Goal: Task Accomplishment & Management: Use online tool/utility

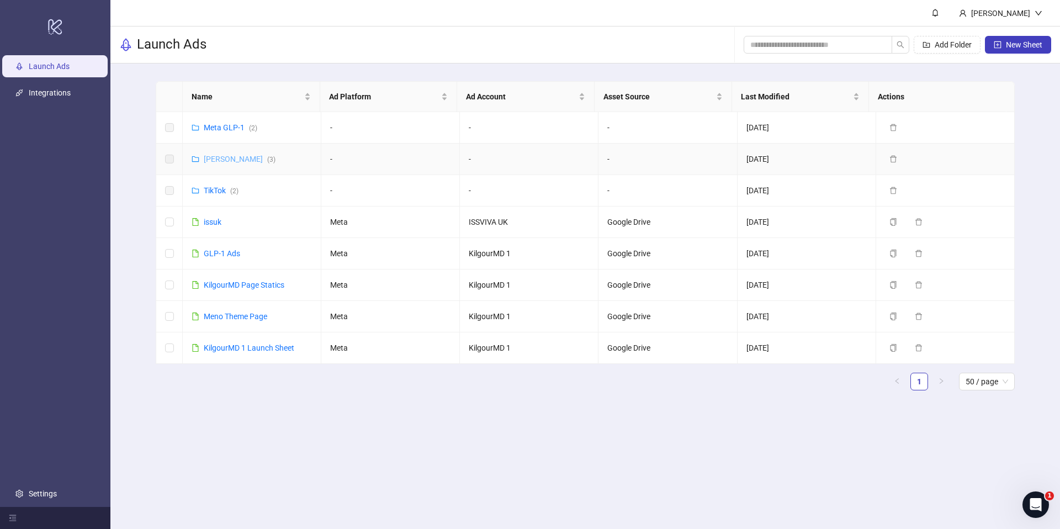
click at [238, 159] on link "Meta James ( 3 )" at bounding box center [240, 159] width 72 height 9
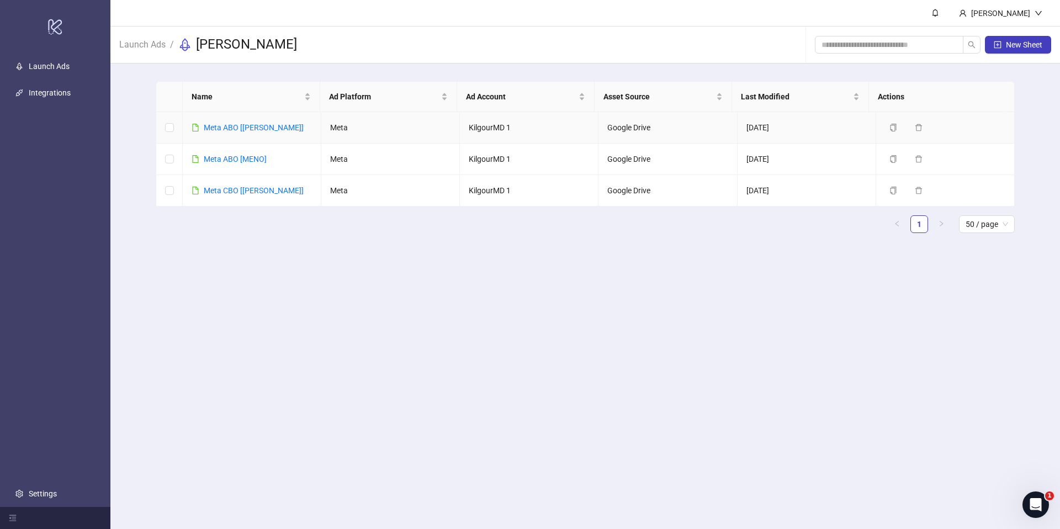
click at [238, 128] on link "Meta ABO [JAMES]" at bounding box center [254, 127] width 100 height 9
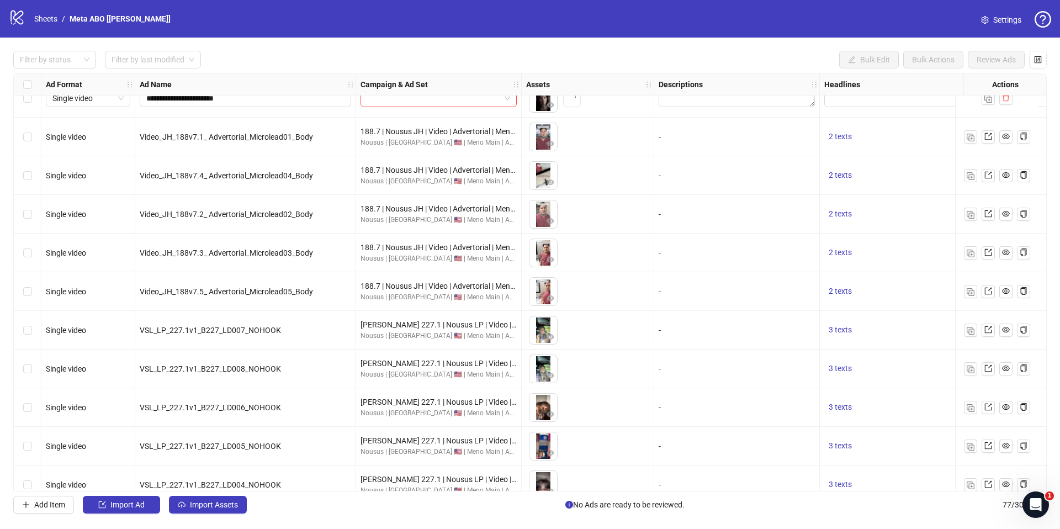
scroll to position [1692, 0]
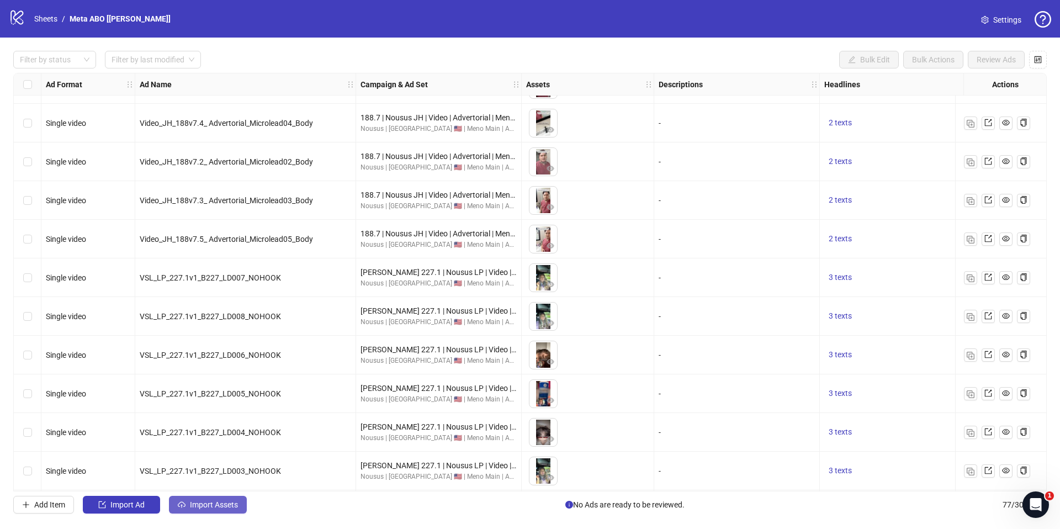
click at [203, 499] on button "Import Assets" at bounding box center [208, 505] width 78 height 18
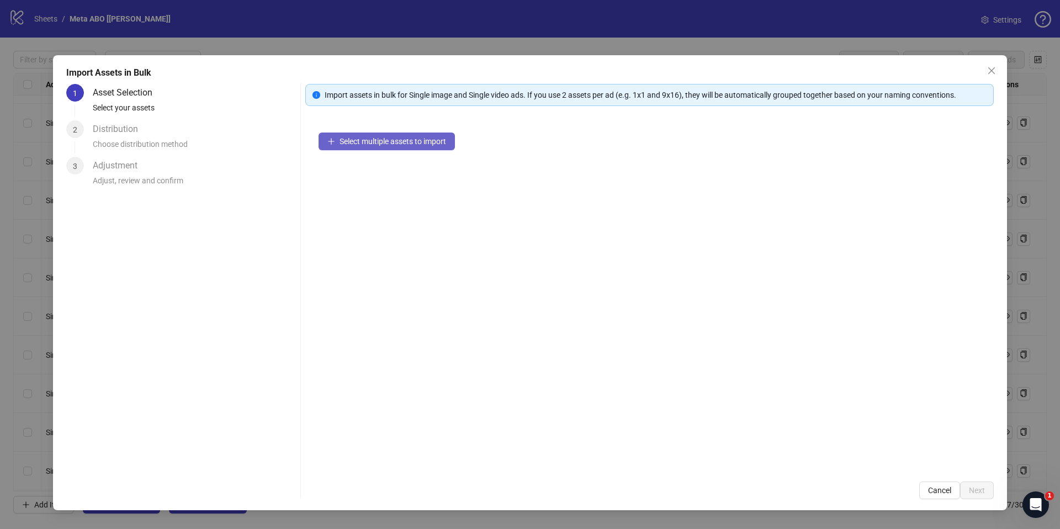
click at [390, 139] on span "Select multiple assets to import" at bounding box center [392, 141] width 107 height 9
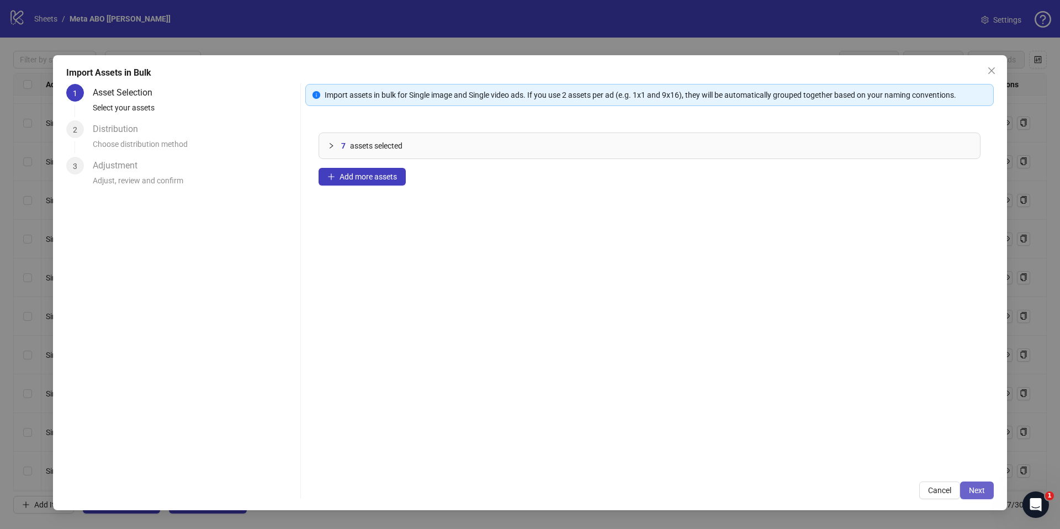
click at [978, 492] on span "Next" at bounding box center [977, 490] width 16 height 9
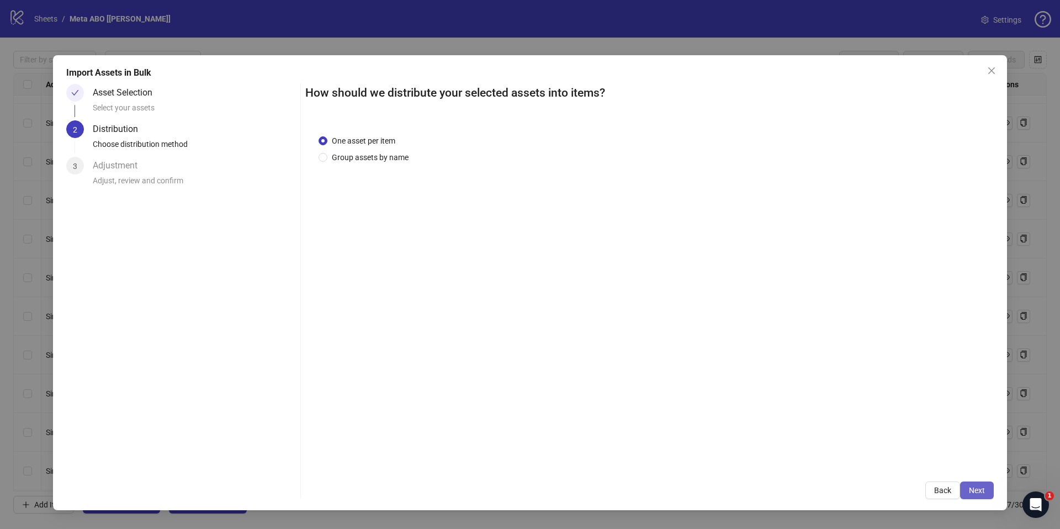
click at [974, 484] on button "Next" at bounding box center [977, 490] width 34 height 18
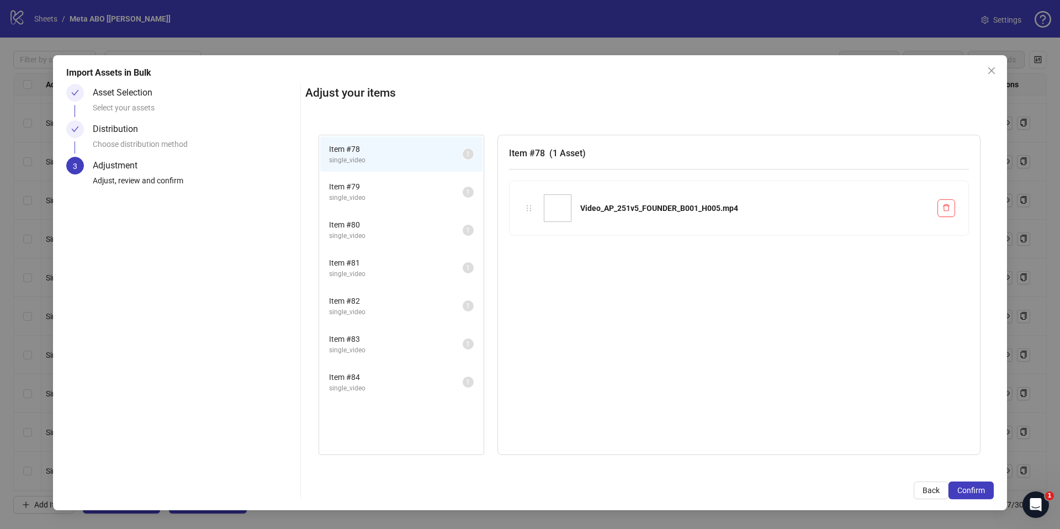
click at [974, 484] on button "Confirm" at bounding box center [970, 490] width 45 height 18
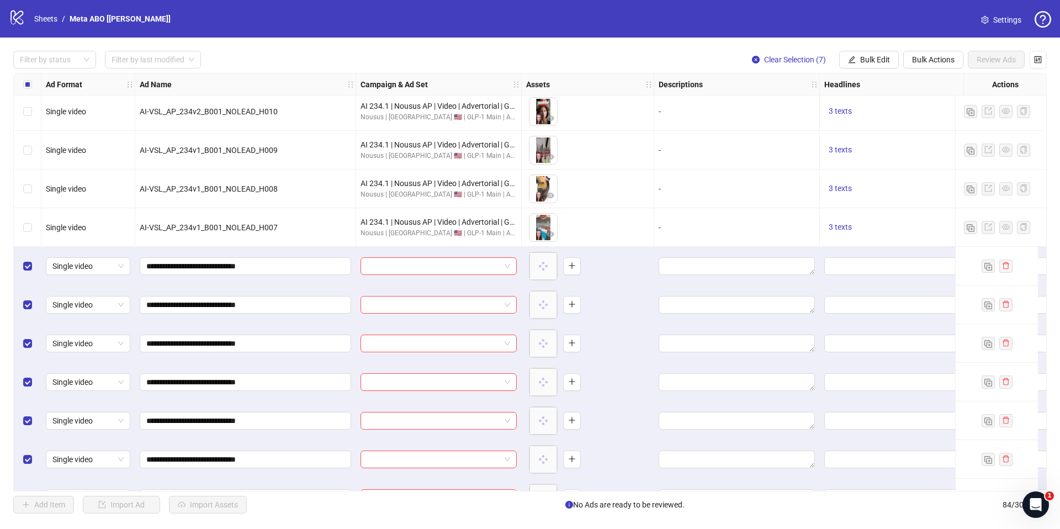
scroll to position [2855, 0]
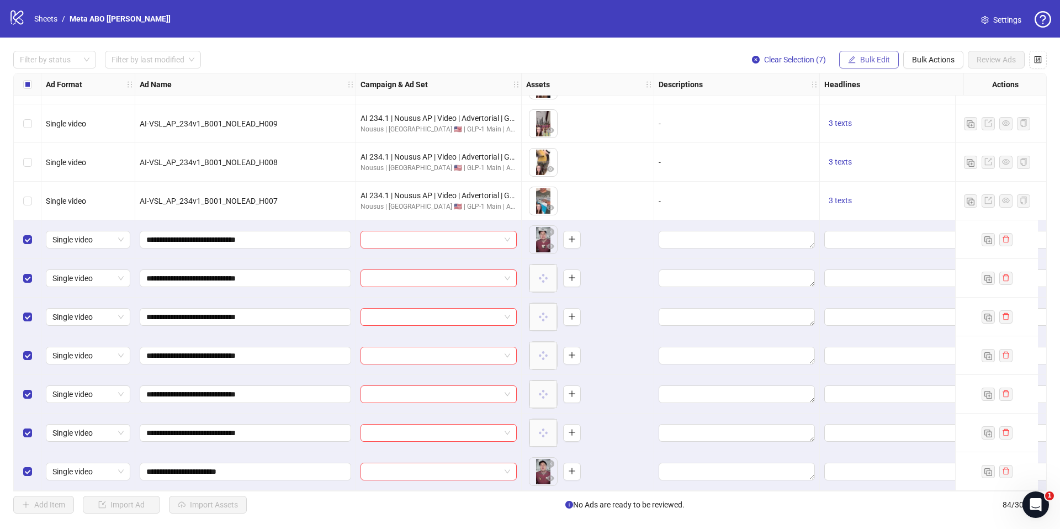
click at [861, 62] on span "Bulk Edit" at bounding box center [875, 59] width 30 height 9
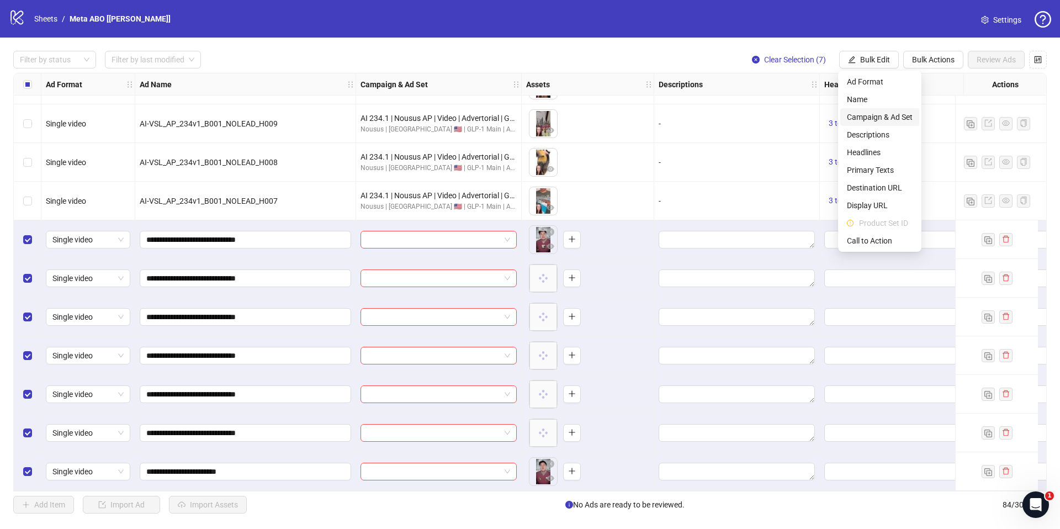
click at [882, 117] on span "Campaign & Ad Set" at bounding box center [880, 117] width 66 height 12
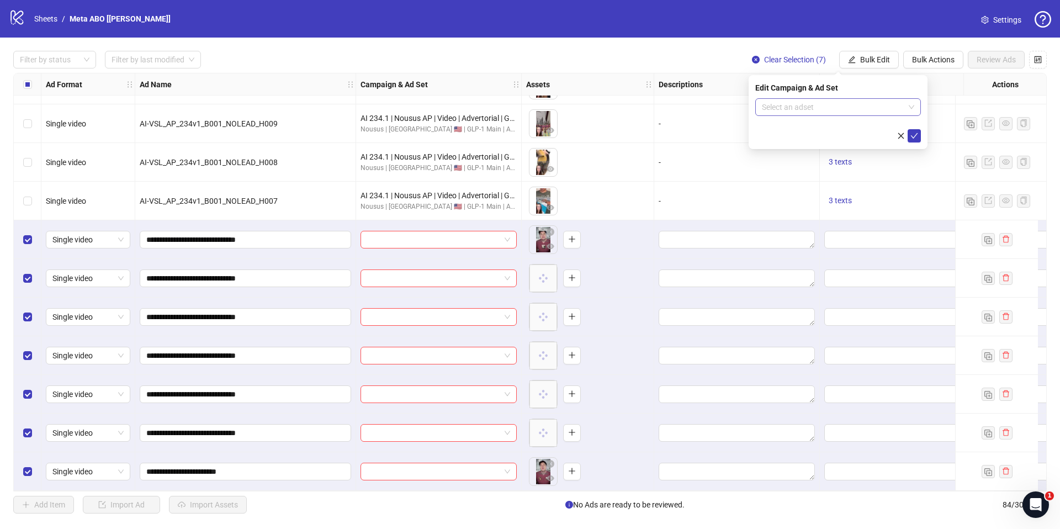
click at [848, 107] on input "search" at bounding box center [833, 107] width 142 height 17
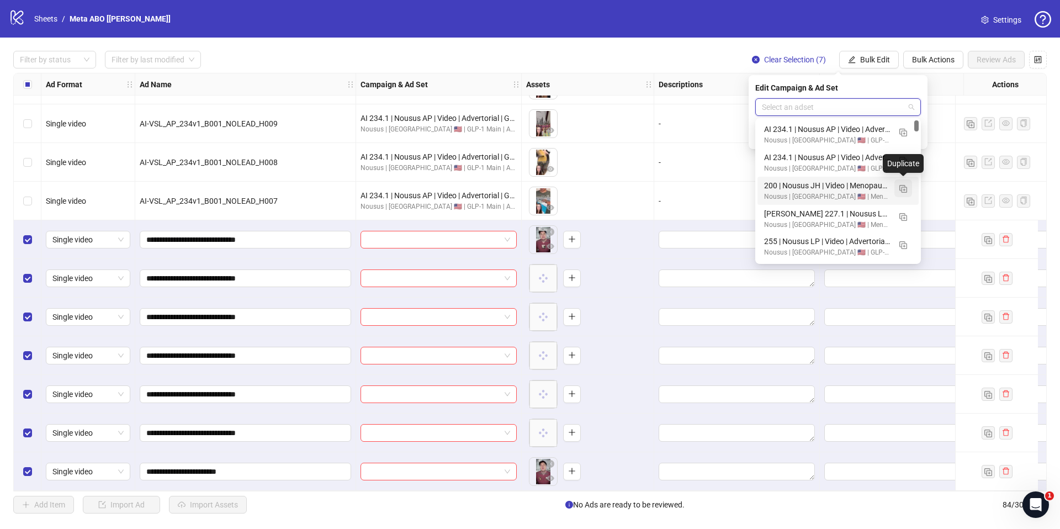
click at [902, 189] on img "button" at bounding box center [903, 189] width 8 height 8
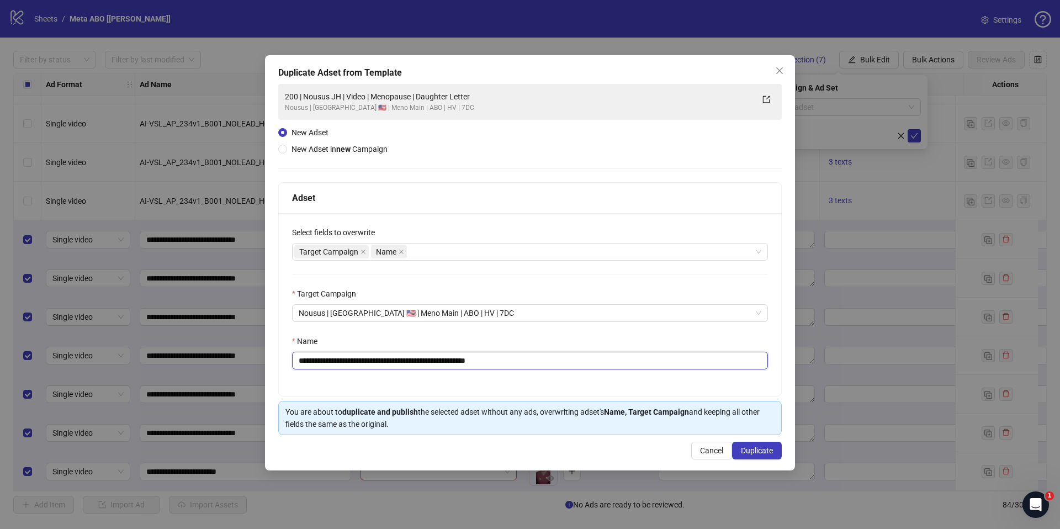
click at [665, 358] on input "**********" at bounding box center [530, 361] width 476 height 18
paste input "*********"
type input "**********"
click at [754, 443] on button "Duplicate" at bounding box center [757, 451] width 50 height 18
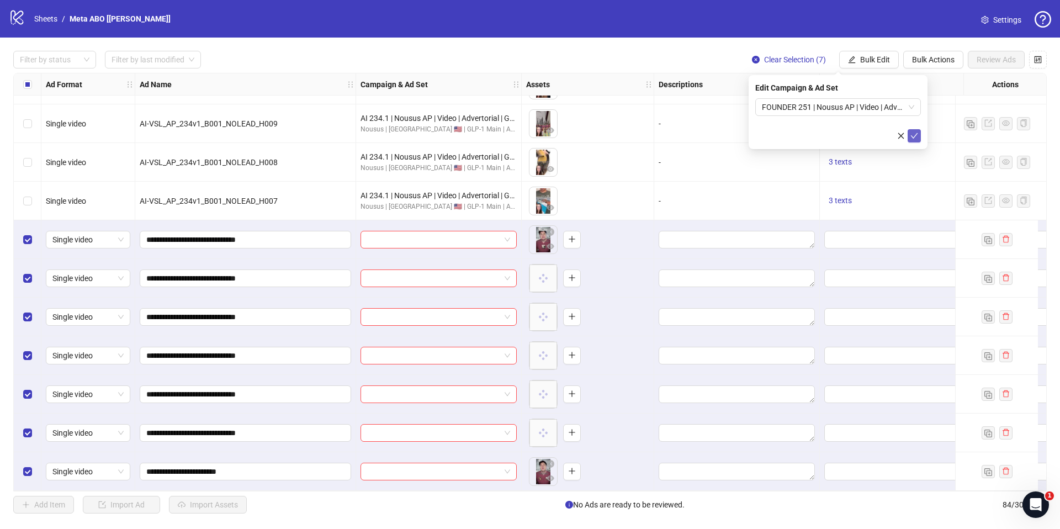
click at [912, 134] on icon "check" at bounding box center [914, 136] width 8 height 8
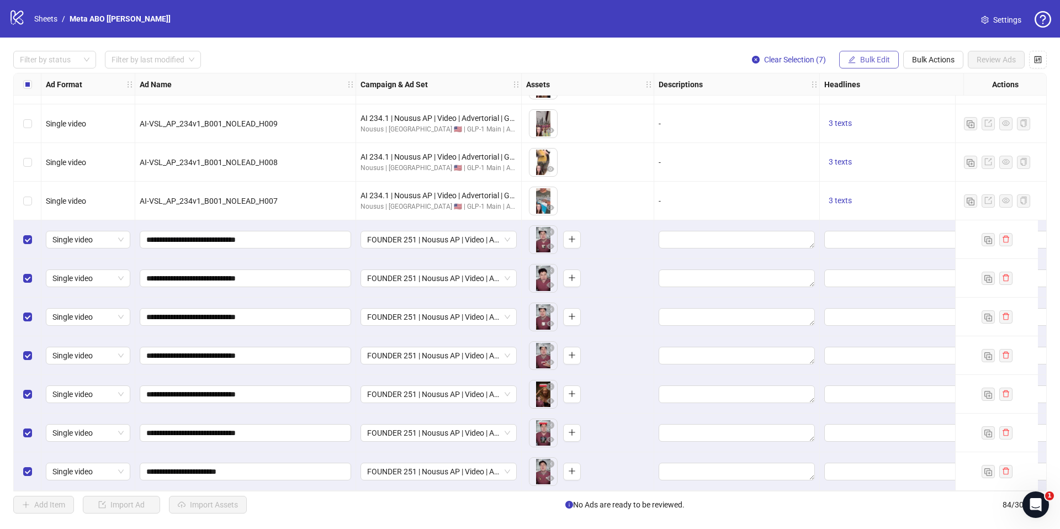
click at [870, 55] on span "Bulk Edit" at bounding box center [875, 59] width 30 height 9
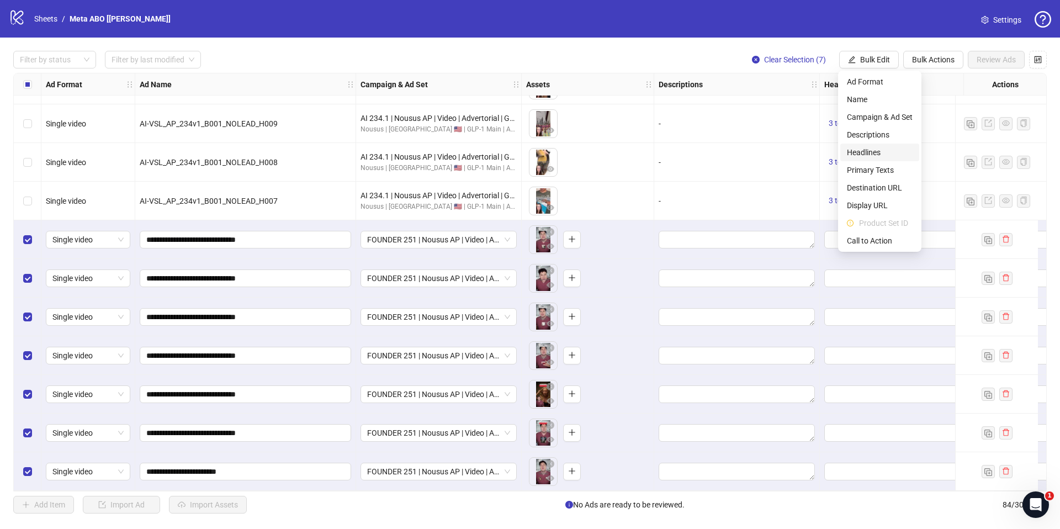
click at [872, 155] on span "Headlines" at bounding box center [880, 152] width 66 height 12
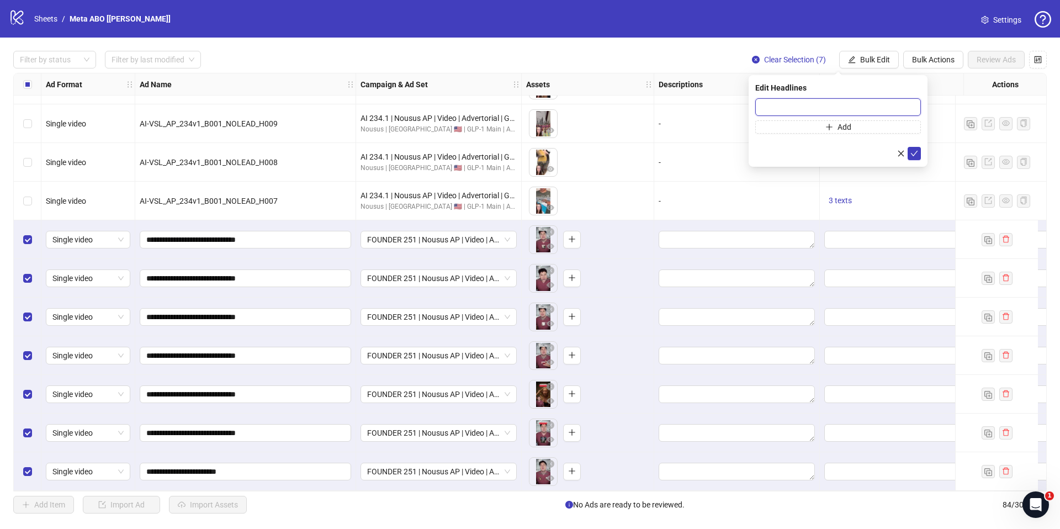
click at [839, 105] on input "text" at bounding box center [838, 107] width 166 height 18
paste input "**********"
type input "**********"
paste input "**********"
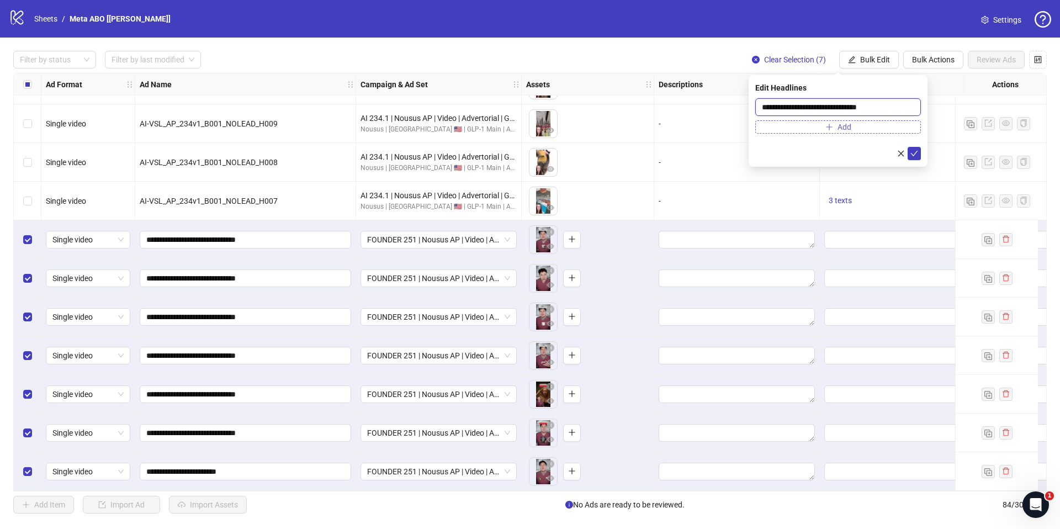
type input "**********"
click at [792, 121] on button "Add" at bounding box center [838, 126] width 166 height 13
paste input "**********"
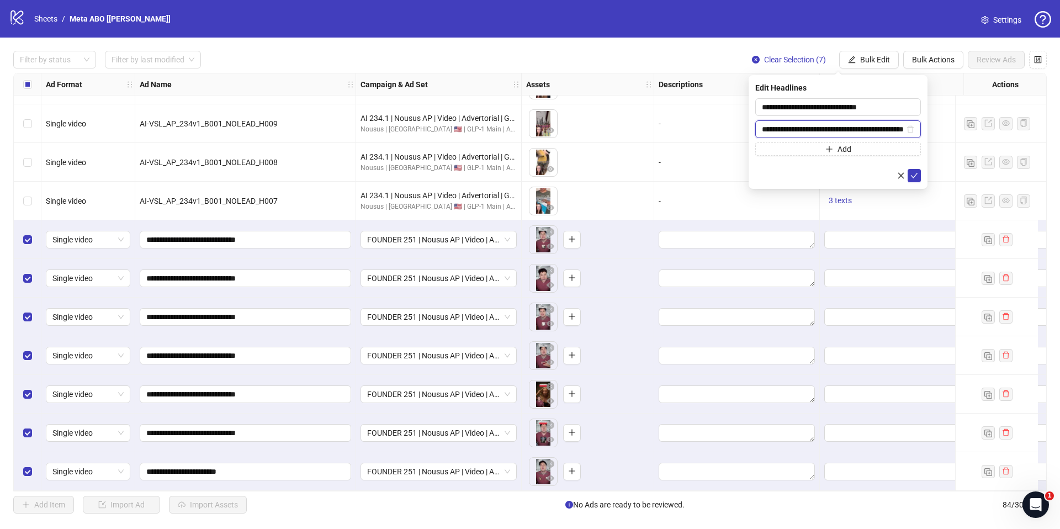
scroll to position [0, 45]
type input "**********"
drag, startPoint x: 915, startPoint y: 171, endPoint x: 896, endPoint y: 139, distance: 37.1
click at [914, 172] on icon "check" at bounding box center [914, 176] width 8 height 8
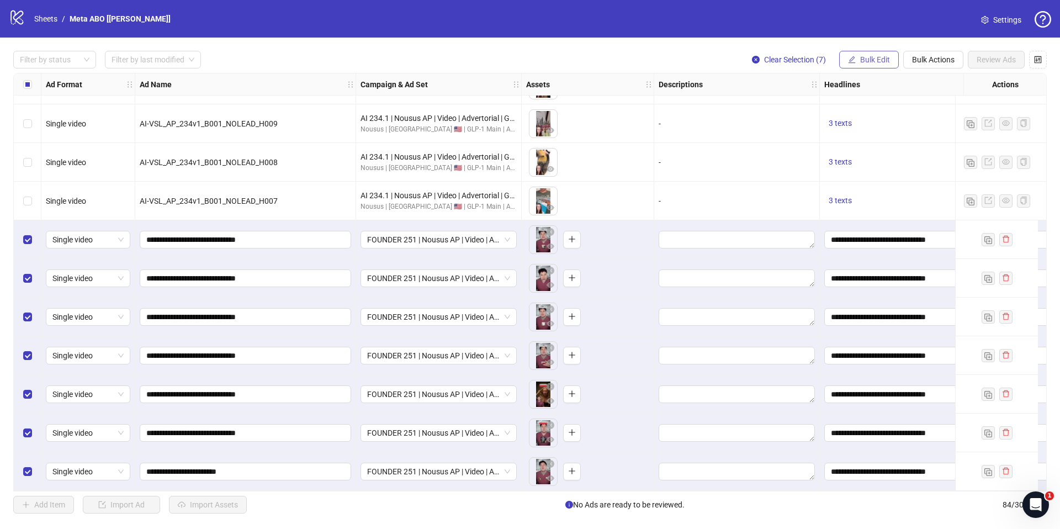
click at [879, 63] on span "Bulk Edit" at bounding box center [875, 59] width 30 height 9
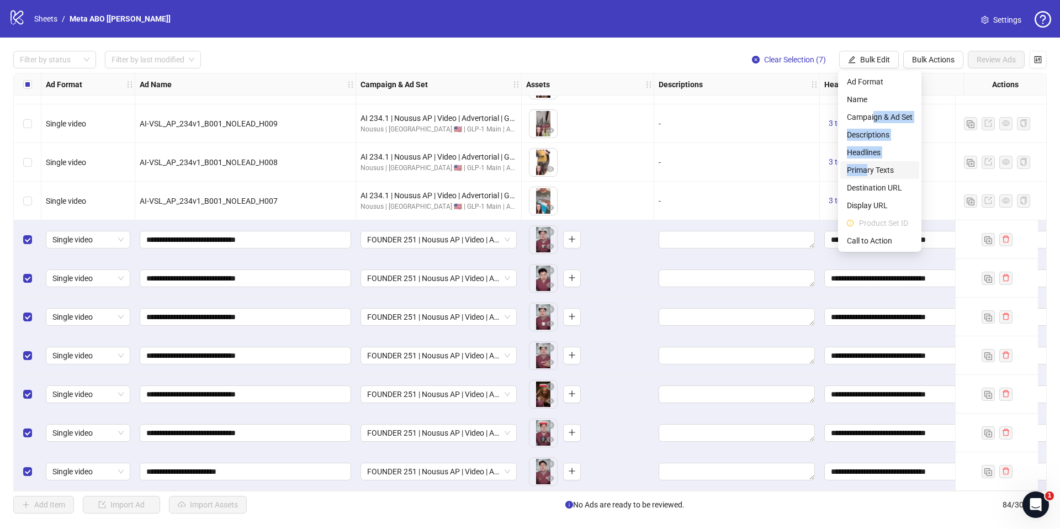
drag, startPoint x: 874, startPoint y: 118, endPoint x: 868, endPoint y: 168, distance: 50.1
click at [868, 168] on ul "Ad Format Name Campaign & Ad Set Descriptions Headlines Primary Texts Destinati…" at bounding box center [879, 161] width 83 height 181
click at [880, 169] on span "Primary Texts" at bounding box center [880, 170] width 66 height 12
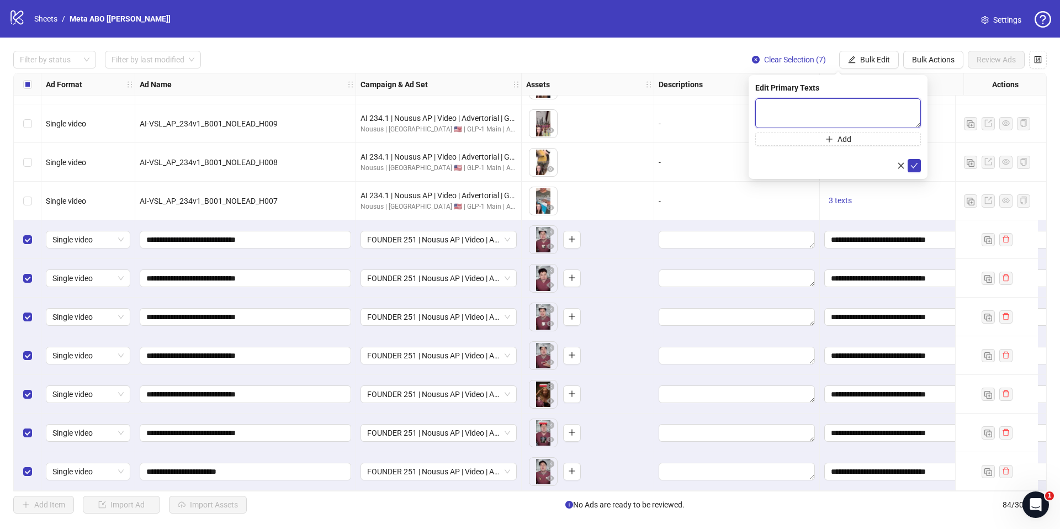
click at [848, 108] on textarea at bounding box center [838, 113] width 166 height 30
paste textarea "**********"
type textarea "**********"
click at [836, 150] on form "**********" at bounding box center [838, 135] width 166 height 74
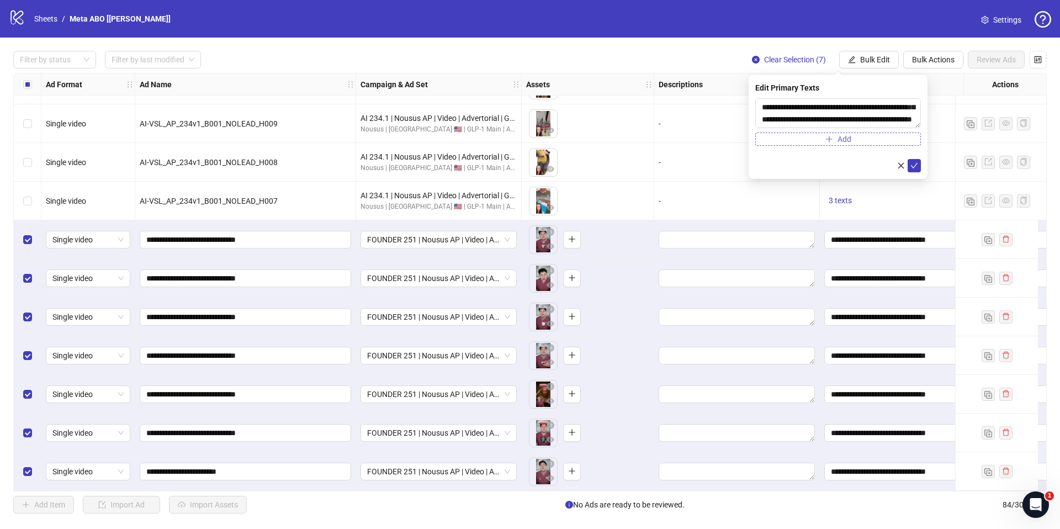
click at [837, 139] on span "Add" at bounding box center [844, 139] width 14 height 9
paste textarea "**********"
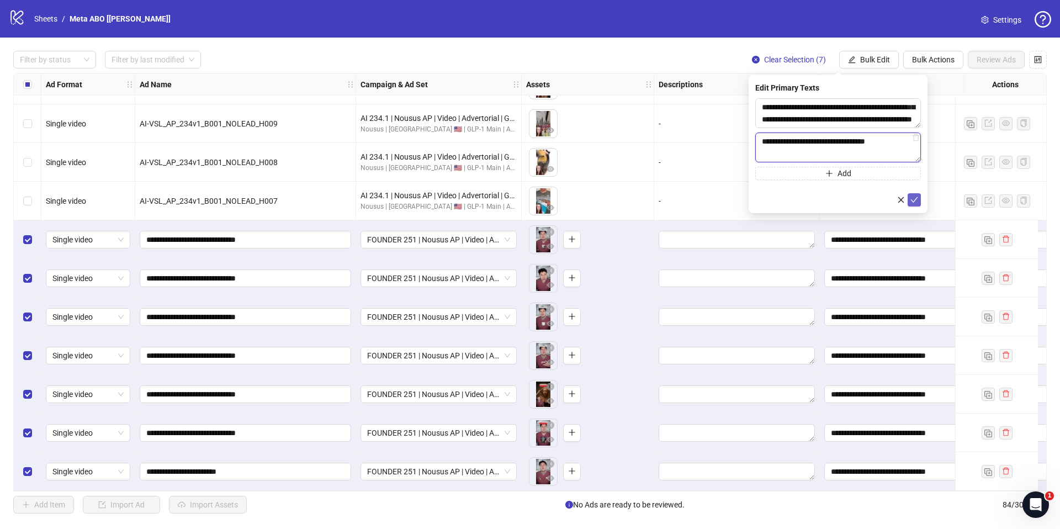
type textarea "**********"
click at [916, 194] on button "submit" at bounding box center [914, 199] width 13 height 13
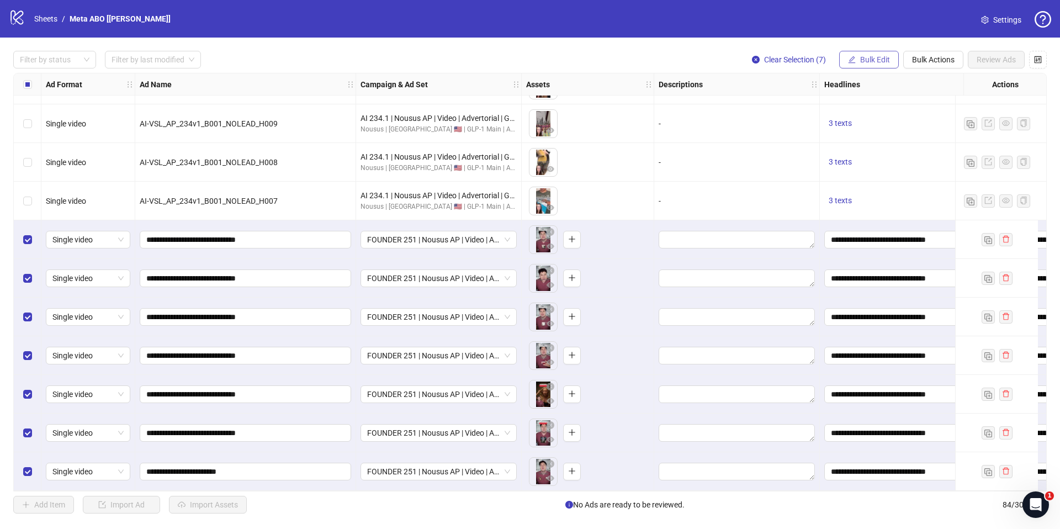
click at [859, 55] on button "Bulk Edit" at bounding box center [869, 60] width 60 height 18
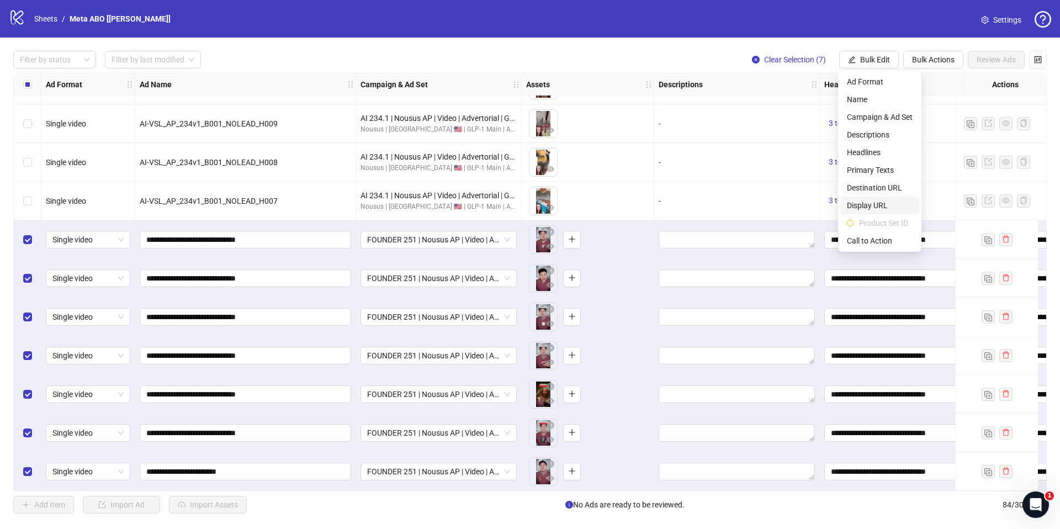
click at [879, 209] on span "Display URL" at bounding box center [880, 205] width 66 height 12
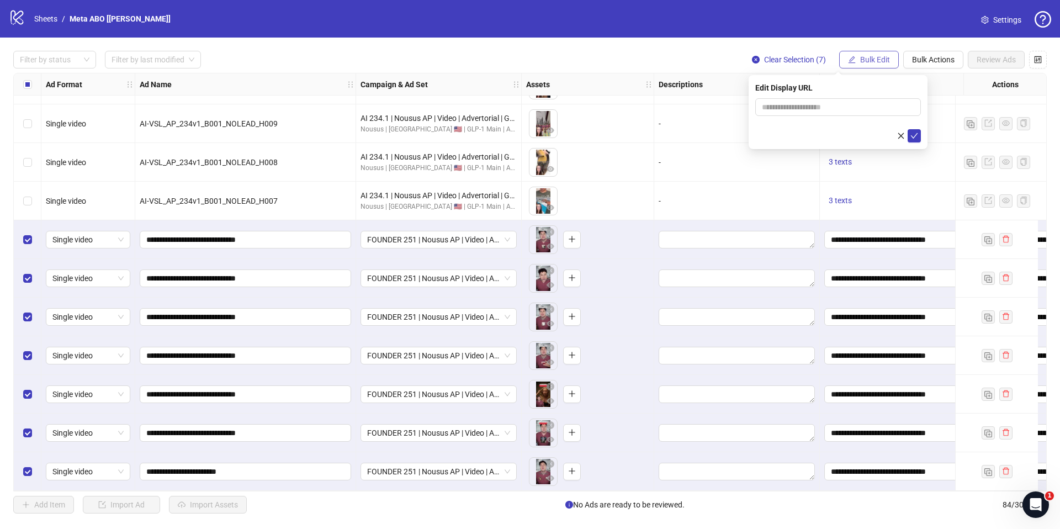
click at [884, 61] on span "Bulk Edit" at bounding box center [875, 59] width 30 height 9
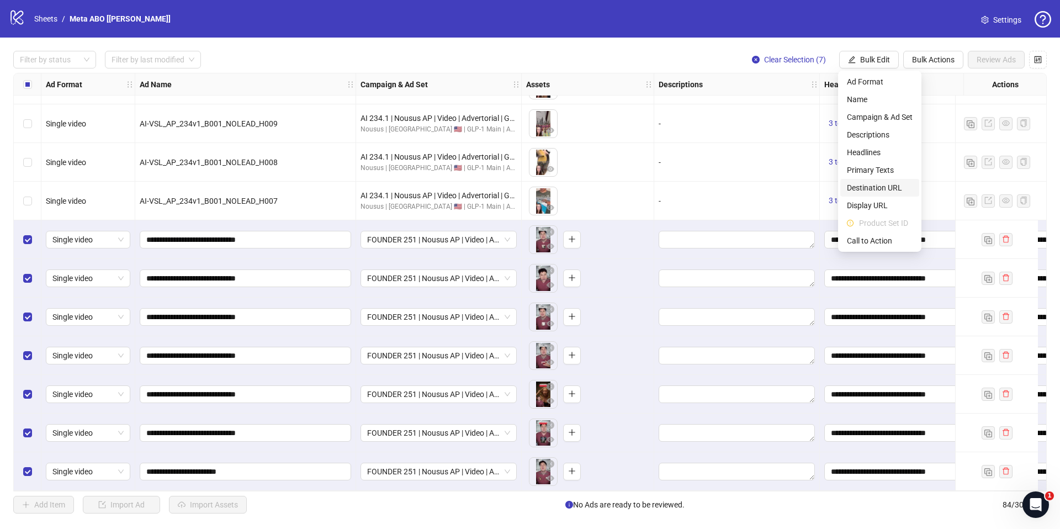
click at [876, 192] on span "Destination URL" at bounding box center [880, 188] width 66 height 12
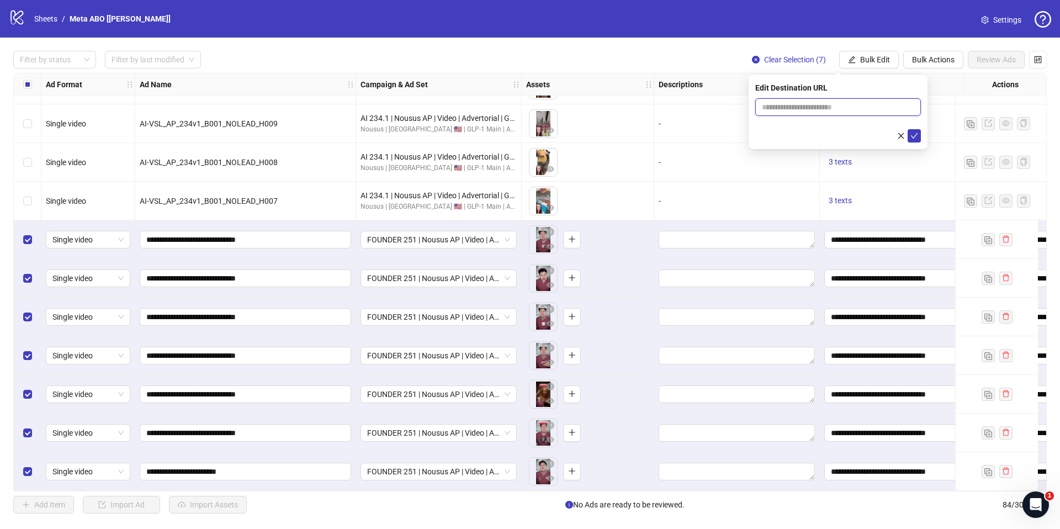
click at [845, 104] on input "text" at bounding box center [834, 107] width 144 height 12
paste input "**********"
type input "**********"
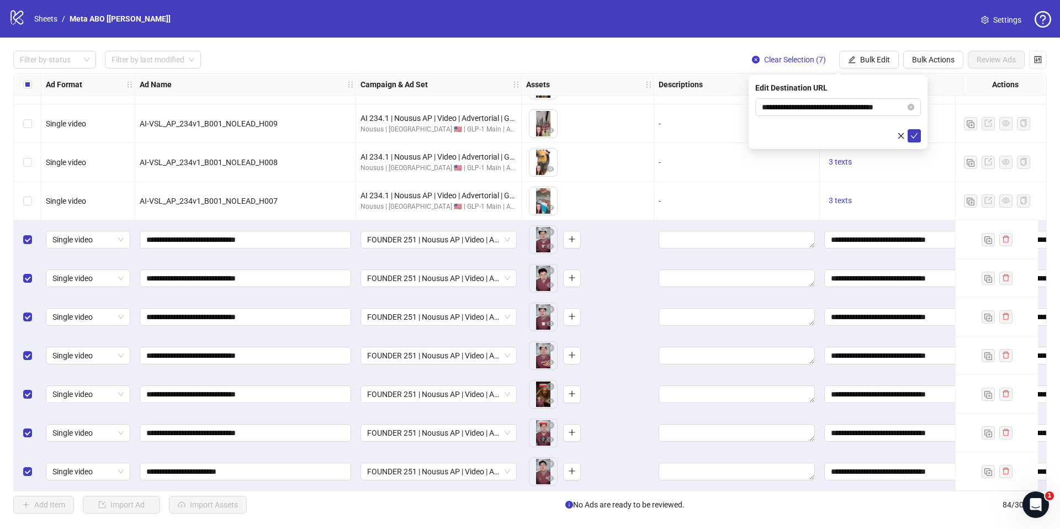
drag, startPoint x: 913, startPoint y: 132, endPoint x: 908, endPoint y: 118, distance: 15.4
click at [913, 132] on icon "check" at bounding box center [914, 136] width 8 height 8
click at [882, 60] on span "Bulk Edit" at bounding box center [875, 59] width 30 height 9
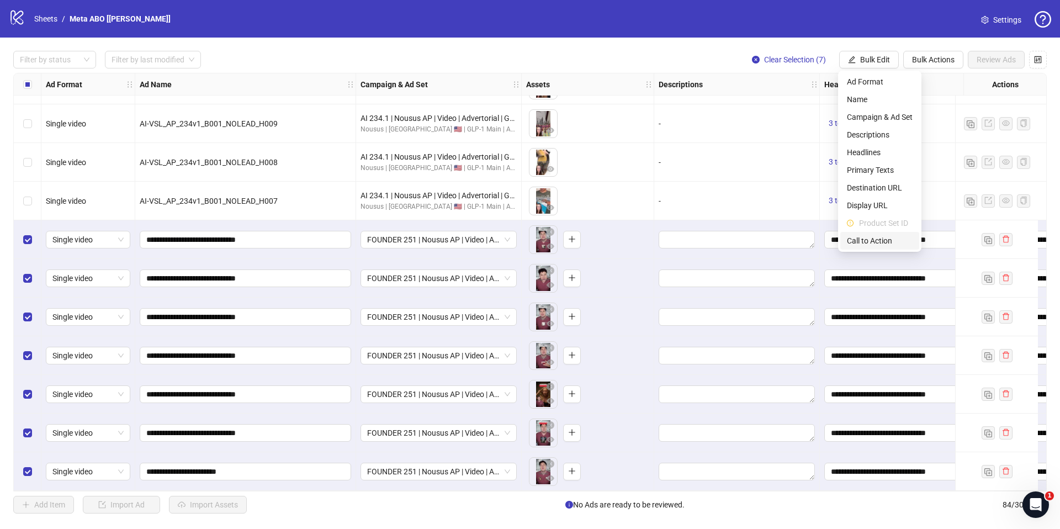
click at [861, 239] on span "Call to Action" at bounding box center [880, 241] width 66 height 12
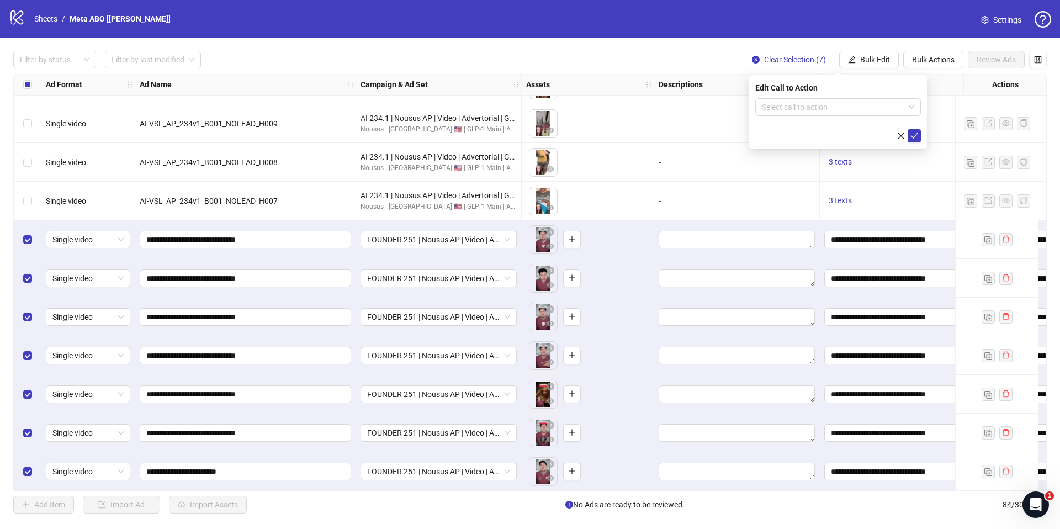
click at [777, 116] on form "Select call to action" at bounding box center [838, 120] width 166 height 44
click at [780, 110] on input "search" at bounding box center [833, 107] width 142 height 17
type input "***"
click at [784, 129] on div "Learn more" at bounding box center [838, 129] width 148 height 12
click at [920, 136] on button "submit" at bounding box center [914, 135] width 13 height 13
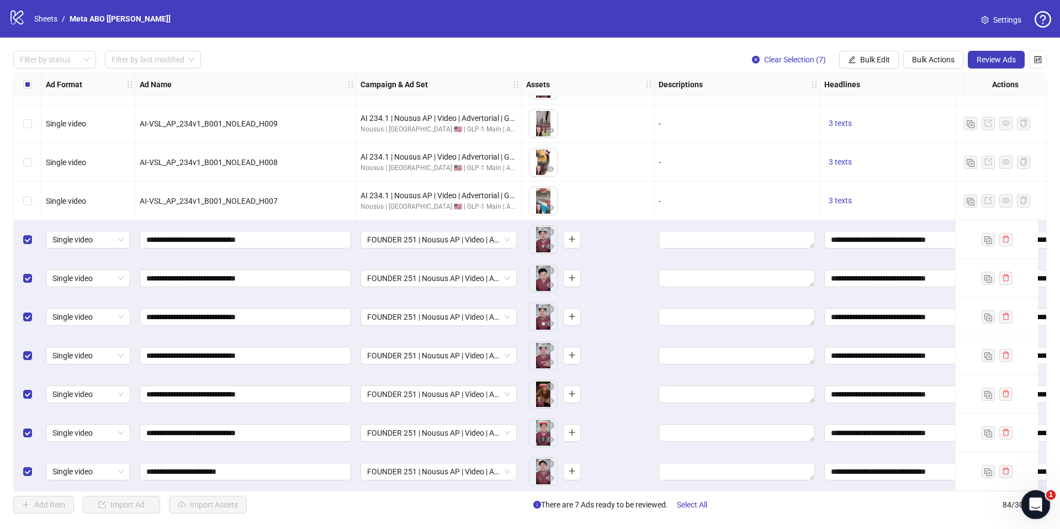
drag, startPoint x: 564, startPoint y: 491, endPoint x: 1119, endPoint y: 489, distance: 555.9
click at [1051, 489] on html "logo/logo-mobile Sheets / Meta ABO [JAMES] Settings Filter by status Filter by …" at bounding box center [530, 264] width 1060 height 529
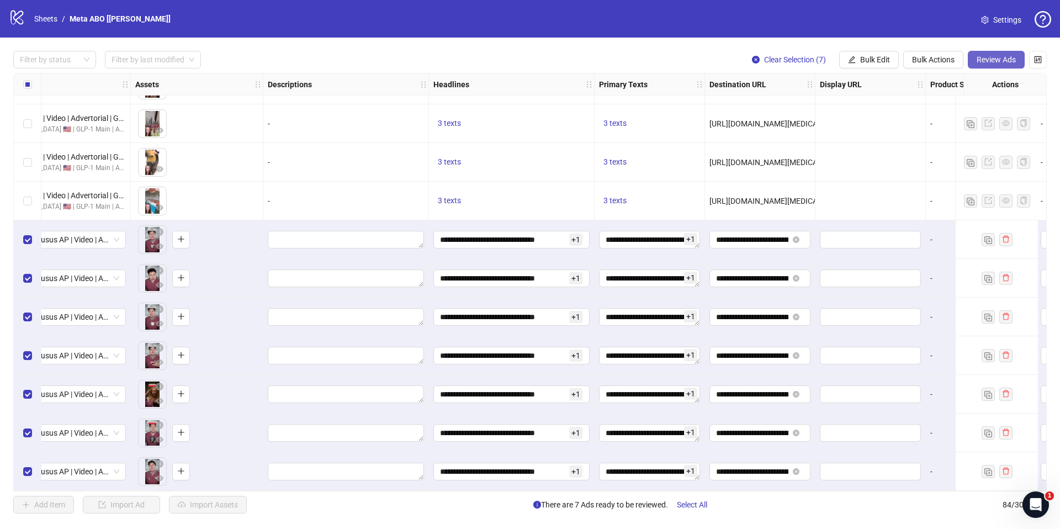
click at [995, 58] on span "Review Ads" at bounding box center [996, 59] width 39 height 9
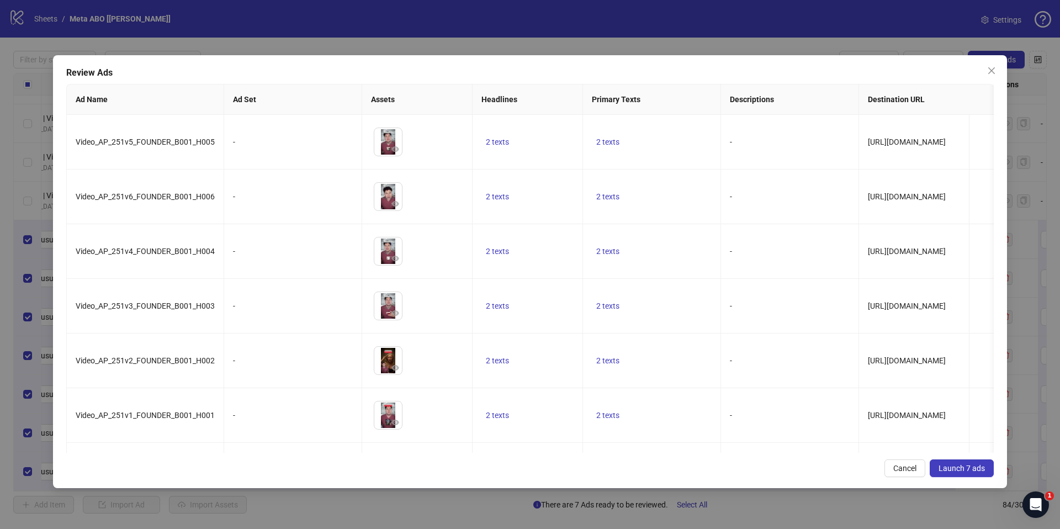
click at [970, 464] on span "Launch 7 ads" at bounding box center [961, 468] width 46 height 9
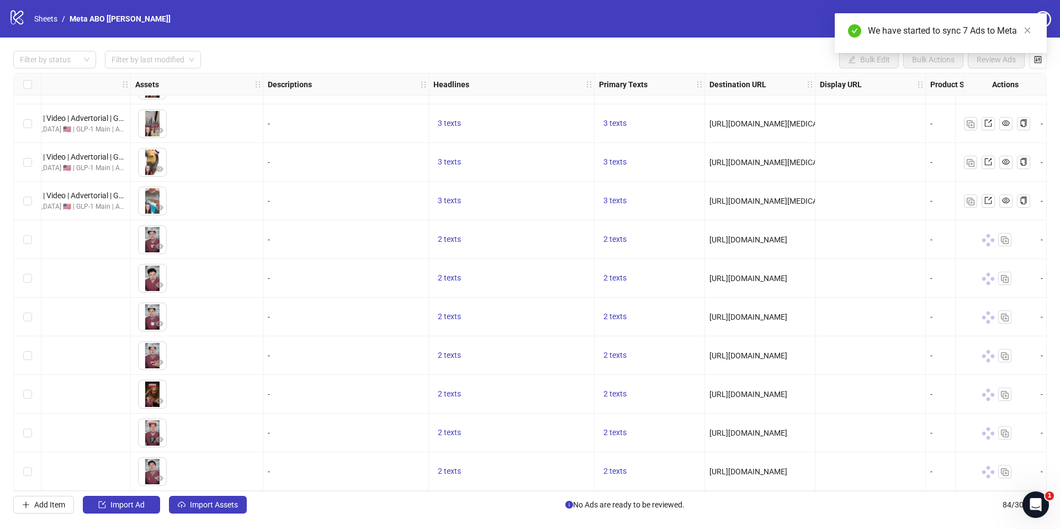
drag, startPoint x: 46, startPoint y: 19, endPoint x: 213, endPoint y: 20, distance: 166.2
click at [47, 19] on link "Sheets" at bounding box center [46, 19] width 28 height 12
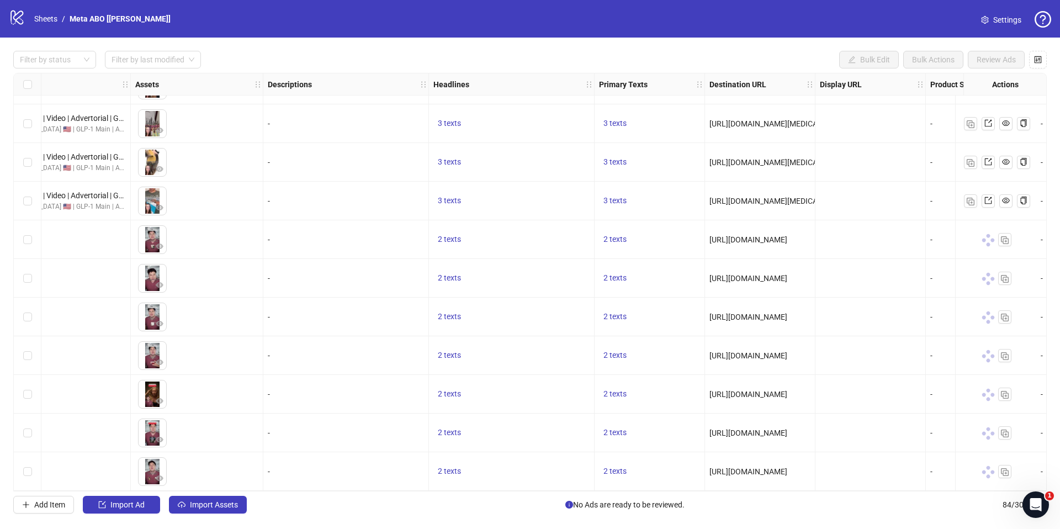
drag, startPoint x: 493, startPoint y: 491, endPoint x: 386, endPoint y: 489, distance: 107.1
click at [383, 492] on div "Filter by status Filter by last modified Bulk Edit Bulk Actions Review Ads Ad F…" at bounding box center [530, 282] width 1060 height 489
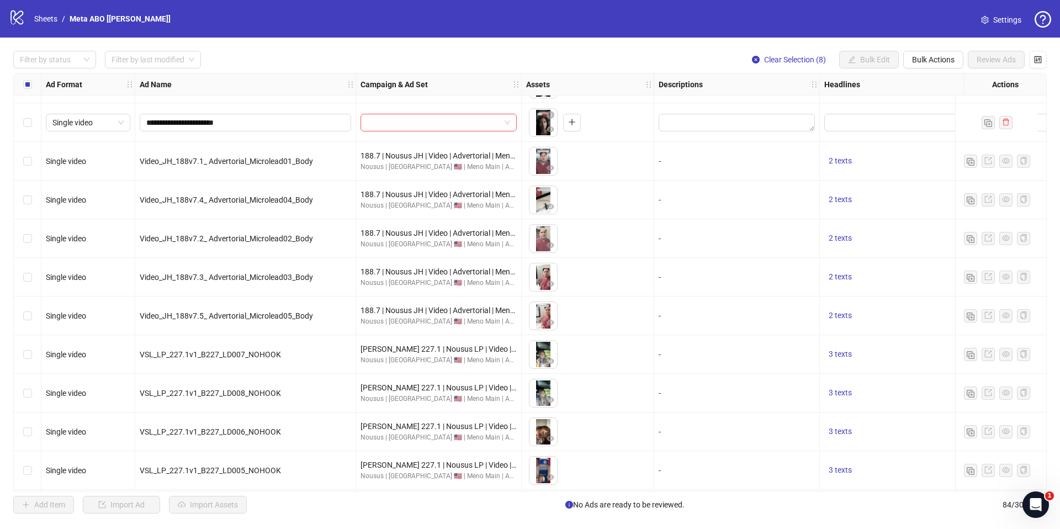
scroll to position [1556, 0]
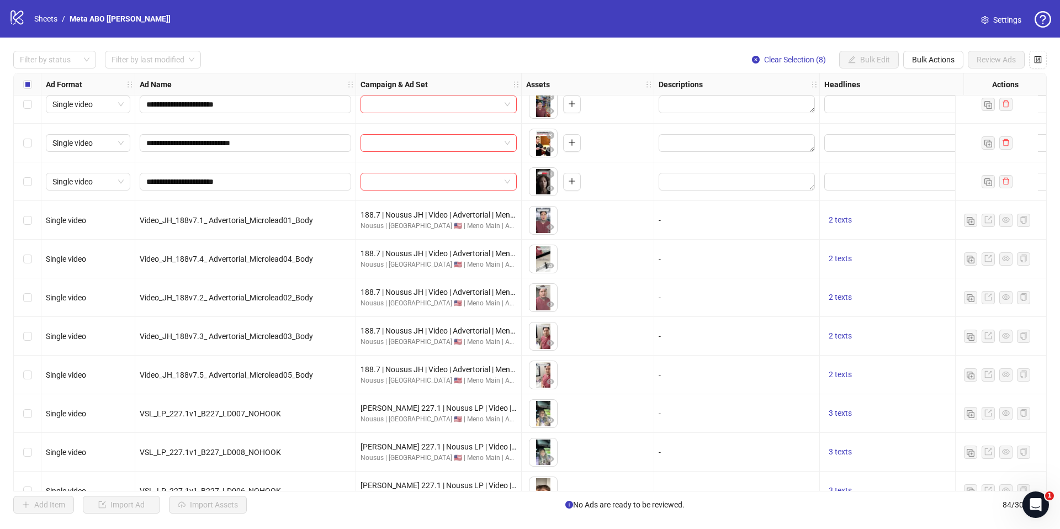
click at [31, 224] on div "Select row 44" at bounding box center [28, 220] width 28 height 39
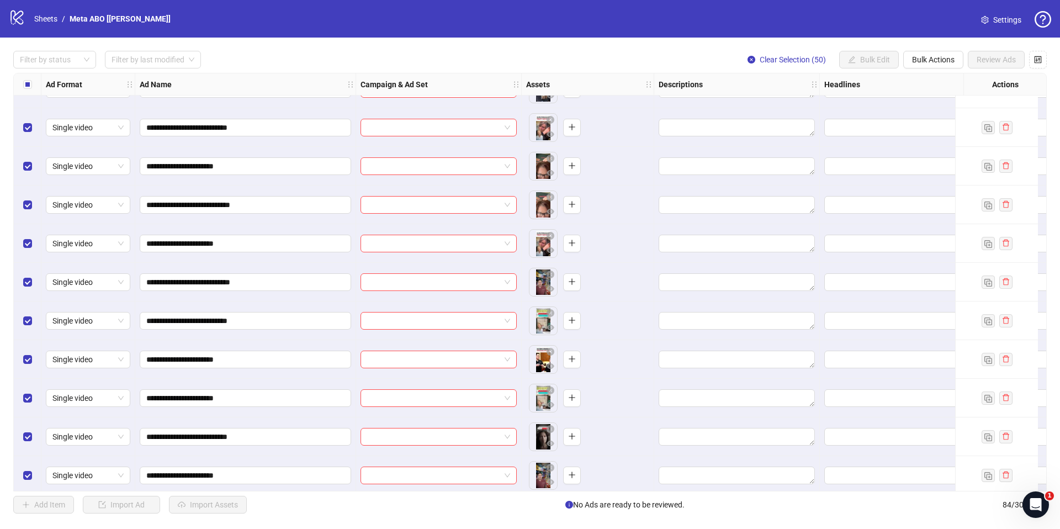
scroll to position [1705, 0]
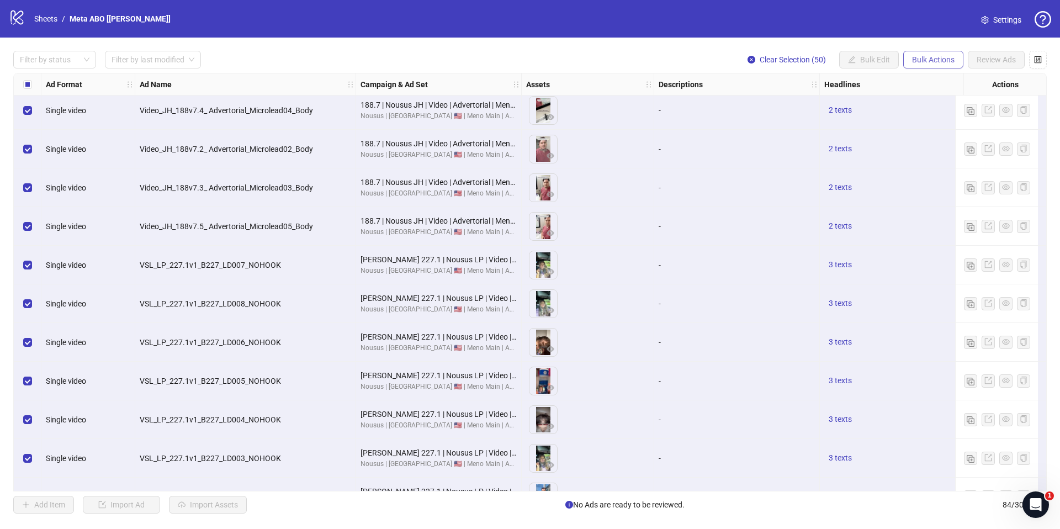
click at [941, 62] on span "Bulk Actions" at bounding box center [933, 59] width 43 height 9
click at [943, 136] on span "Copy to another sheet" at bounding box center [949, 135] width 76 height 12
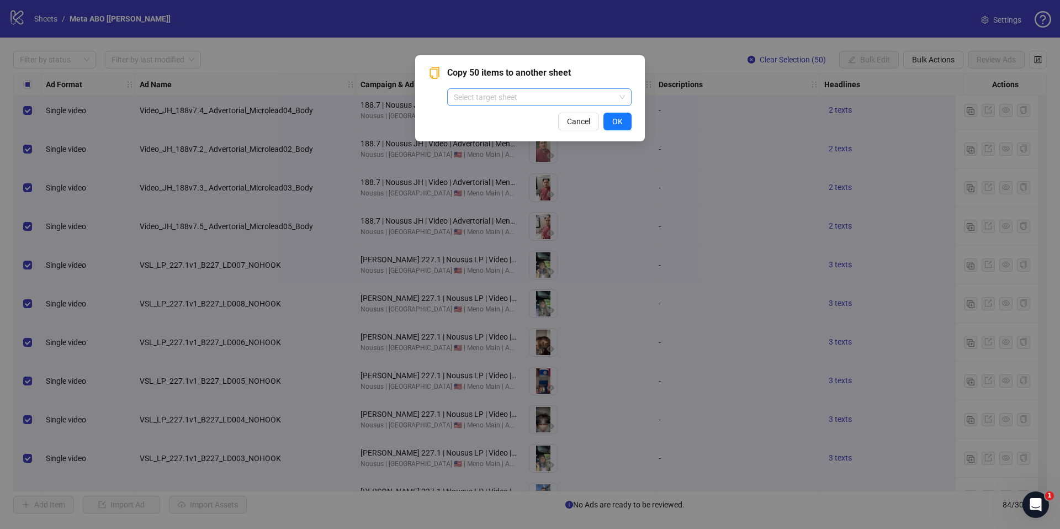
click at [495, 87] on div "Select target sheet" at bounding box center [539, 95] width 184 height 22
click at [498, 93] on input "search" at bounding box center [534, 97] width 161 height 17
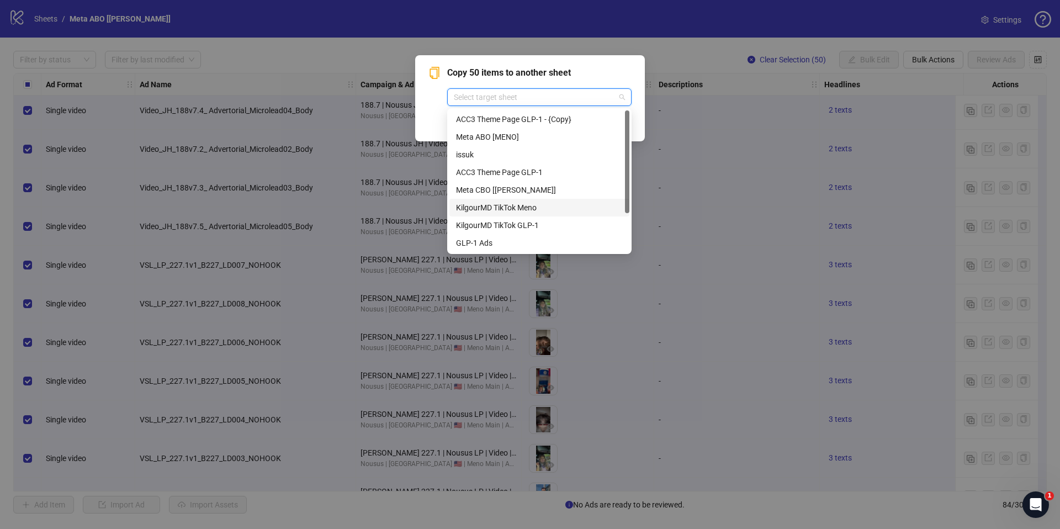
click at [480, 207] on div "KilgourMD TikTok Meno" at bounding box center [539, 207] width 167 height 12
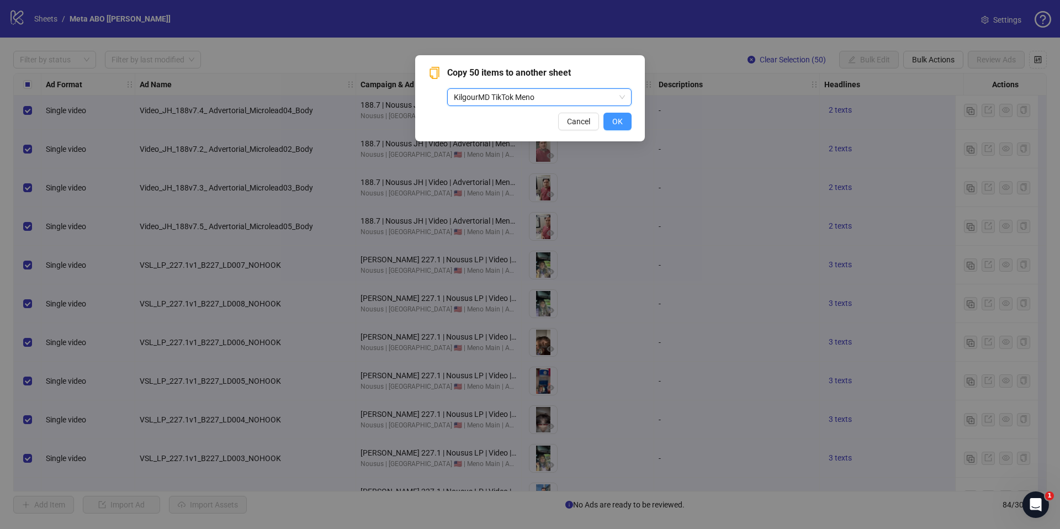
click at [614, 123] on span "OK" at bounding box center [617, 121] width 10 height 9
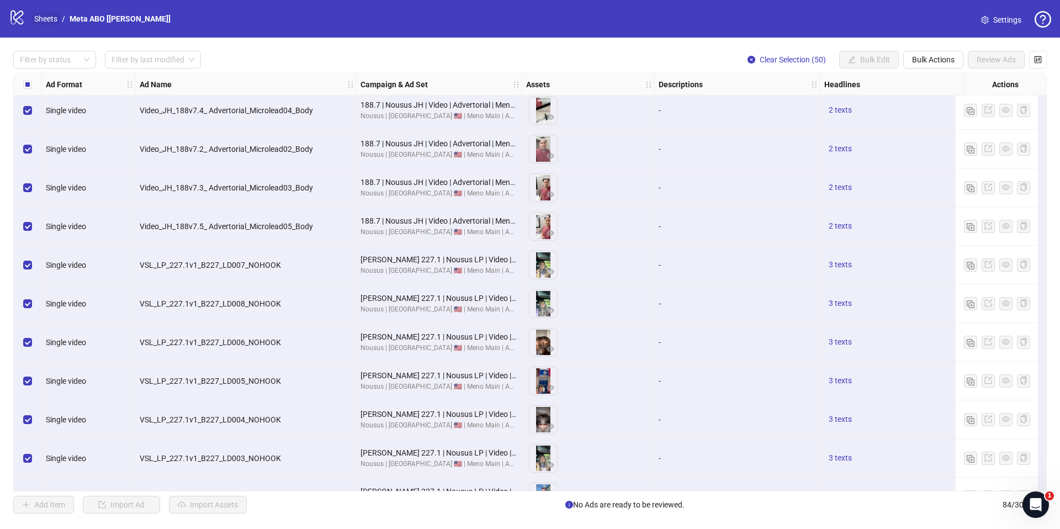
click at [42, 14] on link "Sheets" at bounding box center [46, 19] width 28 height 12
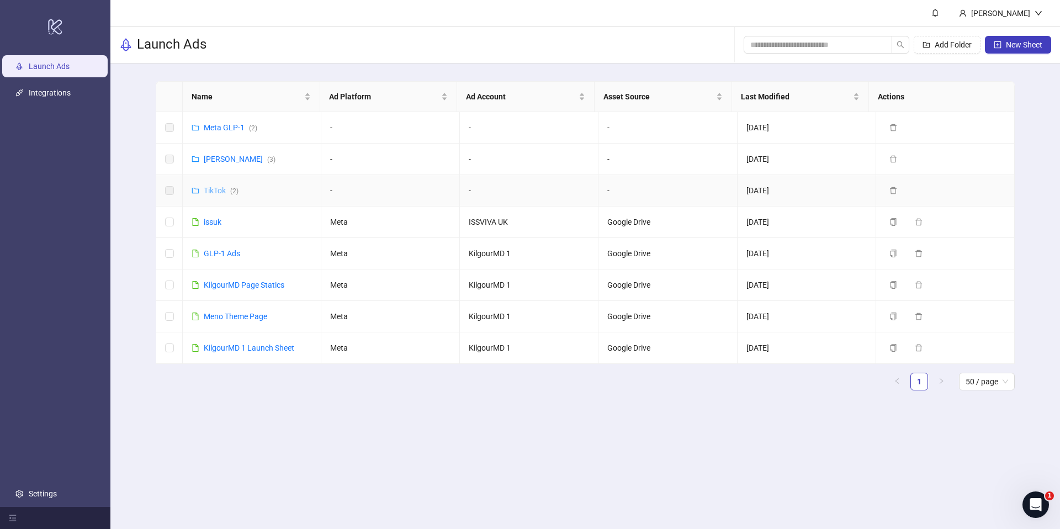
click at [217, 193] on link "TikTok ( 2 )" at bounding box center [221, 190] width 35 height 9
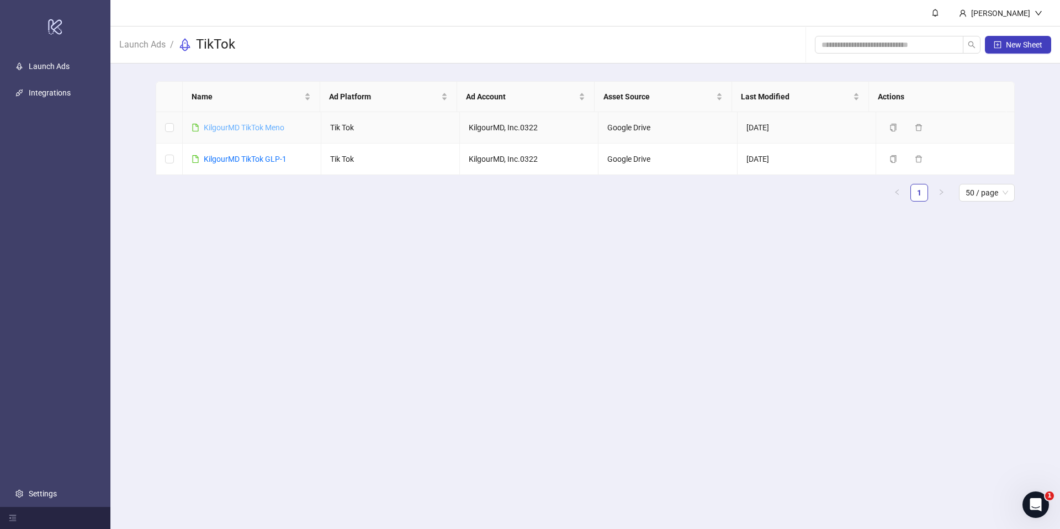
click at [248, 129] on link "KilgourMD TikTok Meno" at bounding box center [244, 127] width 81 height 9
click at [890, 124] on icon "copy" at bounding box center [893, 128] width 6 height 8
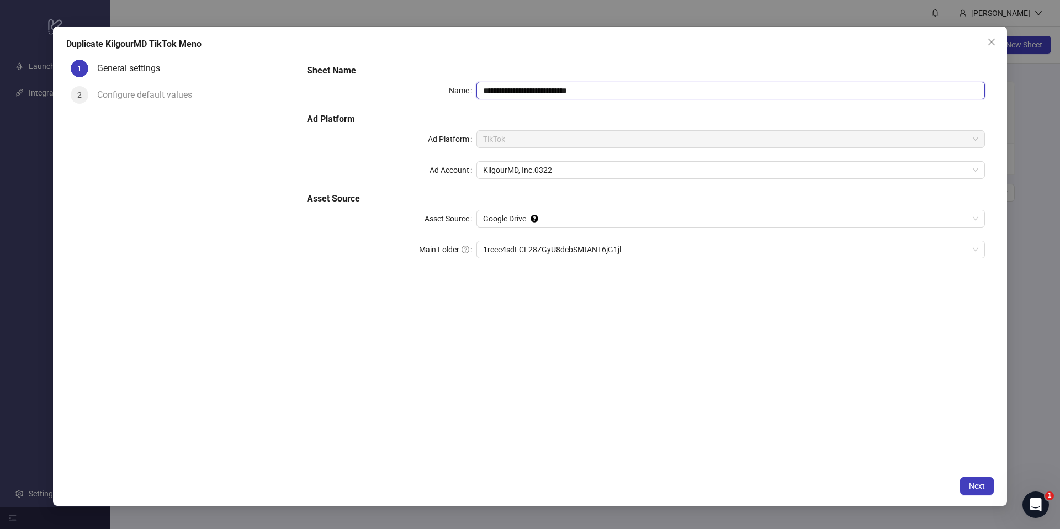
click at [545, 91] on input "**********" at bounding box center [730, 91] width 508 height 18
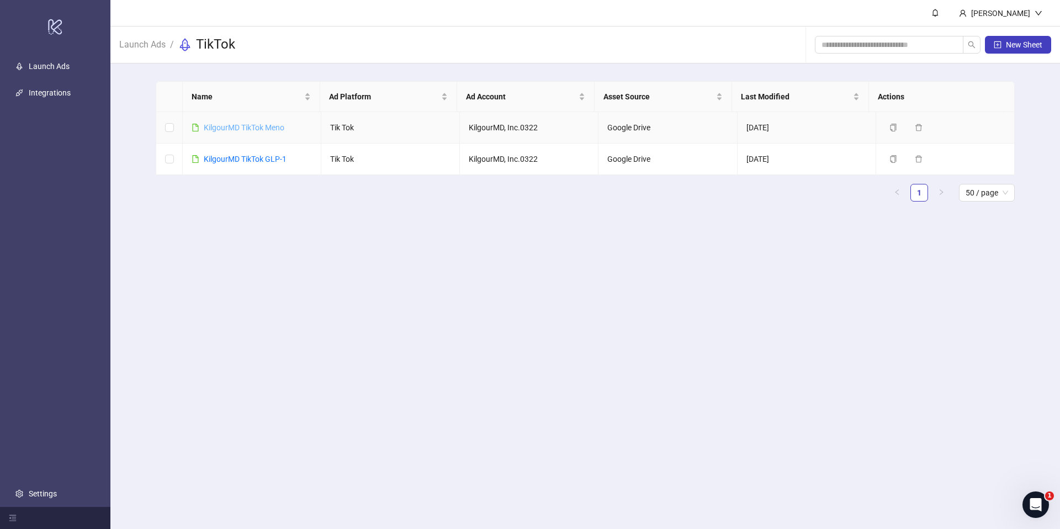
click at [263, 127] on link "KilgourMD TikTok Meno" at bounding box center [244, 127] width 81 height 9
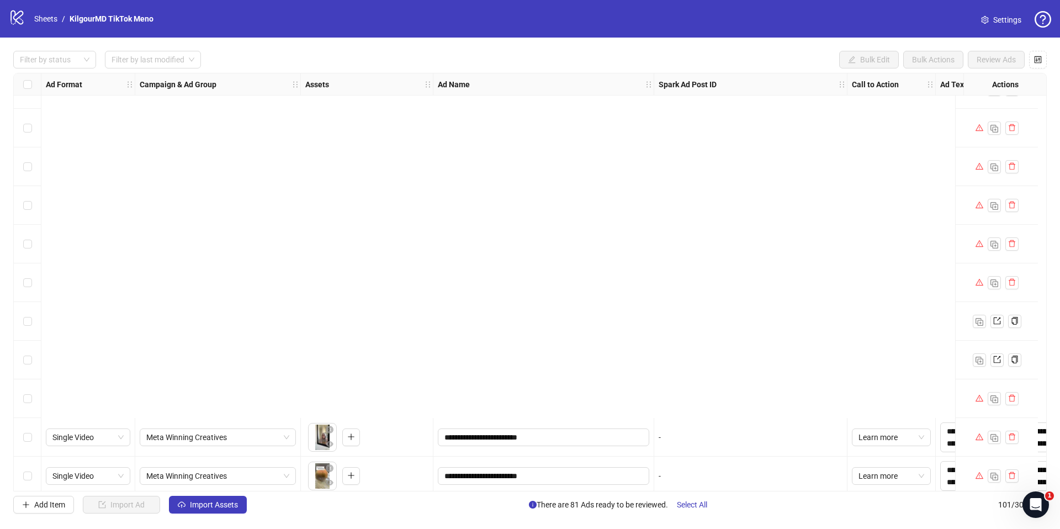
scroll to position [2396, 0]
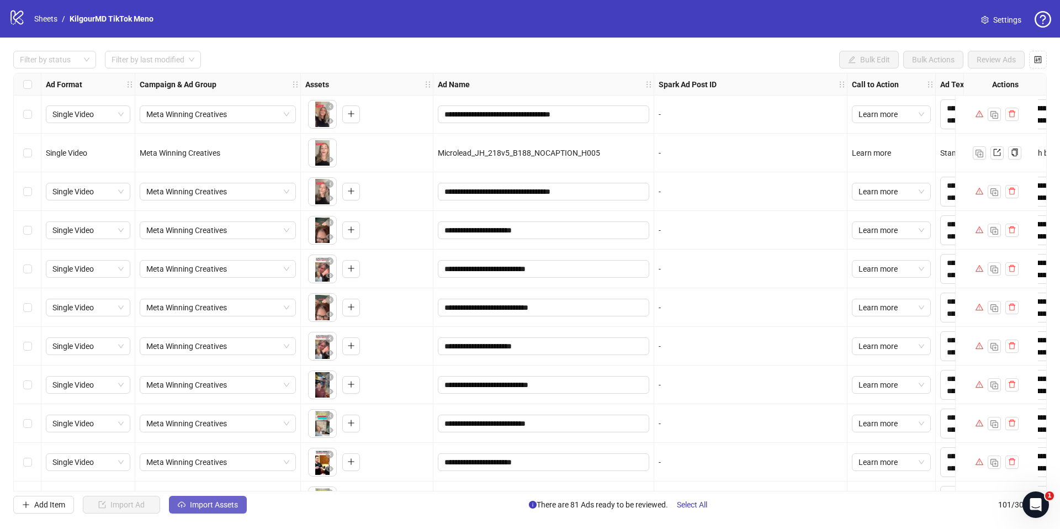
click at [224, 507] on span "Import Assets" at bounding box center [214, 504] width 48 height 9
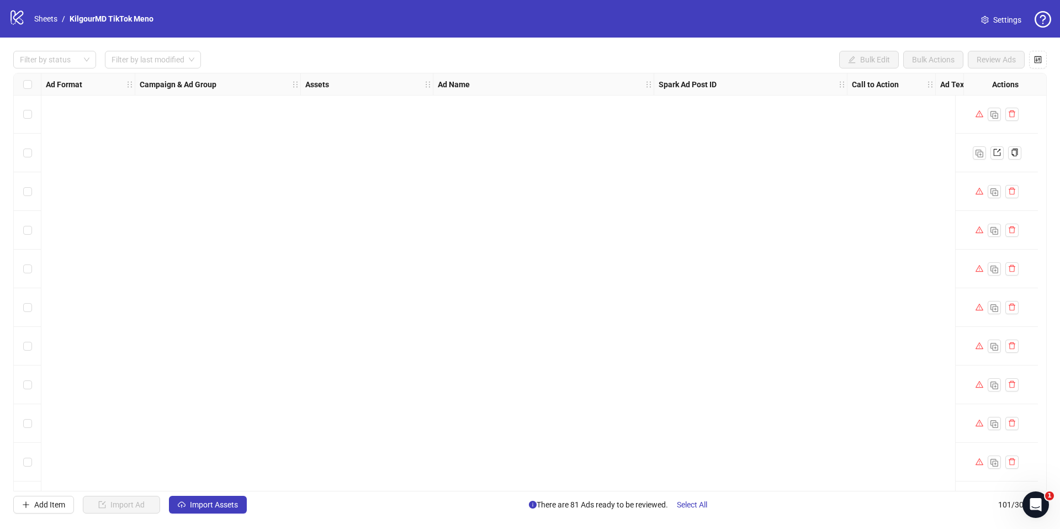
scroll to position [2947, 0]
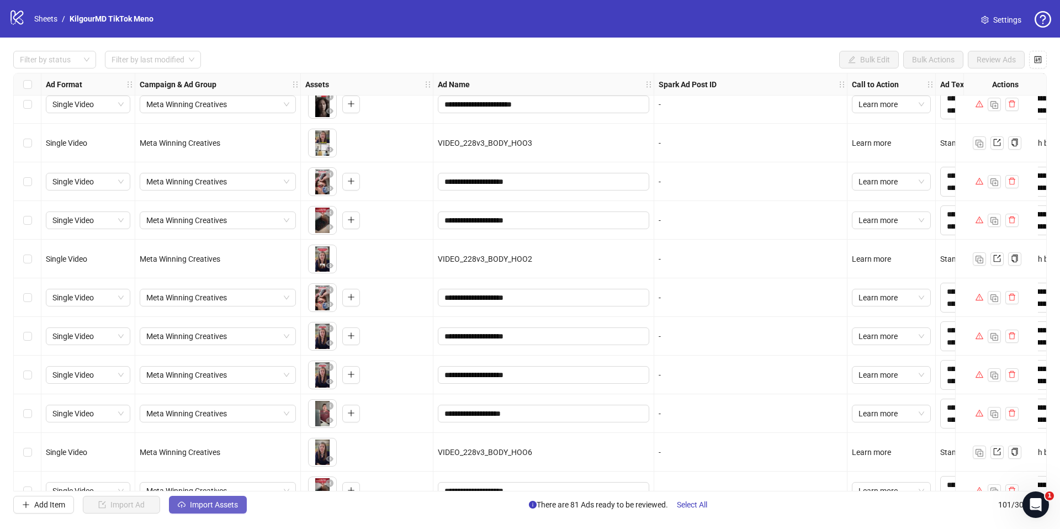
click at [208, 505] on span "Import Assets" at bounding box center [214, 504] width 48 height 9
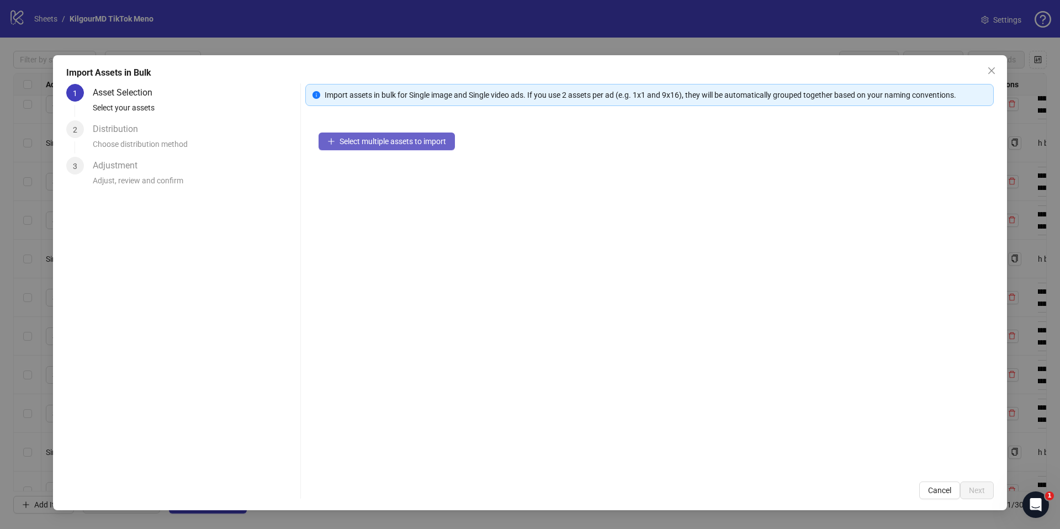
click at [377, 148] on button "Select multiple assets to import" at bounding box center [387, 141] width 136 height 18
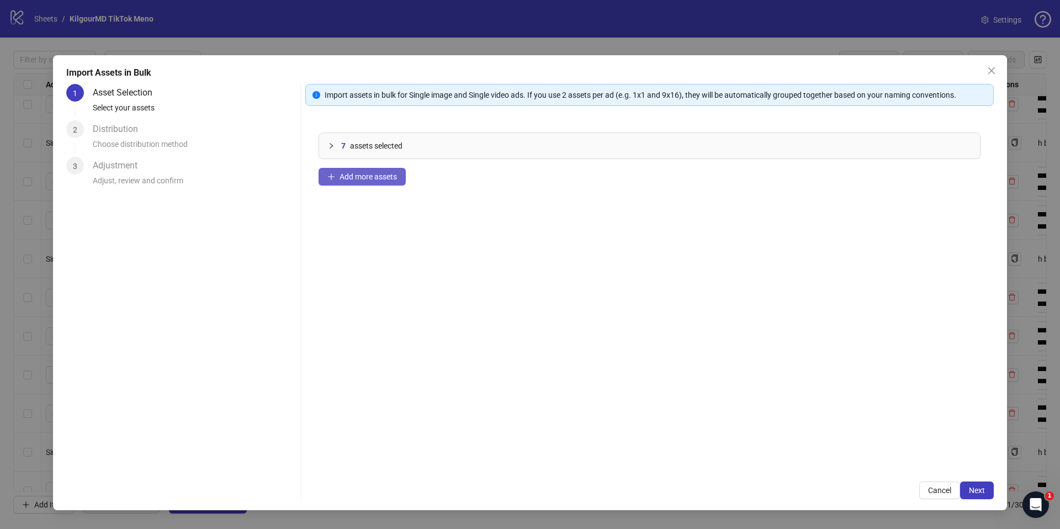
click at [388, 178] on span "Add more assets" at bounding box center [367, 176] width 57 height 9
click at [270, 438] on div "1 Asset Selection Select your assets 2 Distribution Choose distribution method …" at bounding box center [181, 291] width 230 height 415
click at [370, 185] on div "8 assets selected Add more assets" at bounding box center [649, 293] width 688 height 349
click at [378, 175] on span "Add more assets" at bounding box center [367, 176] width 57 height 9
click at [369, 184] on button "Add more assets" at bounding box center [362, 177] width 87 height 18
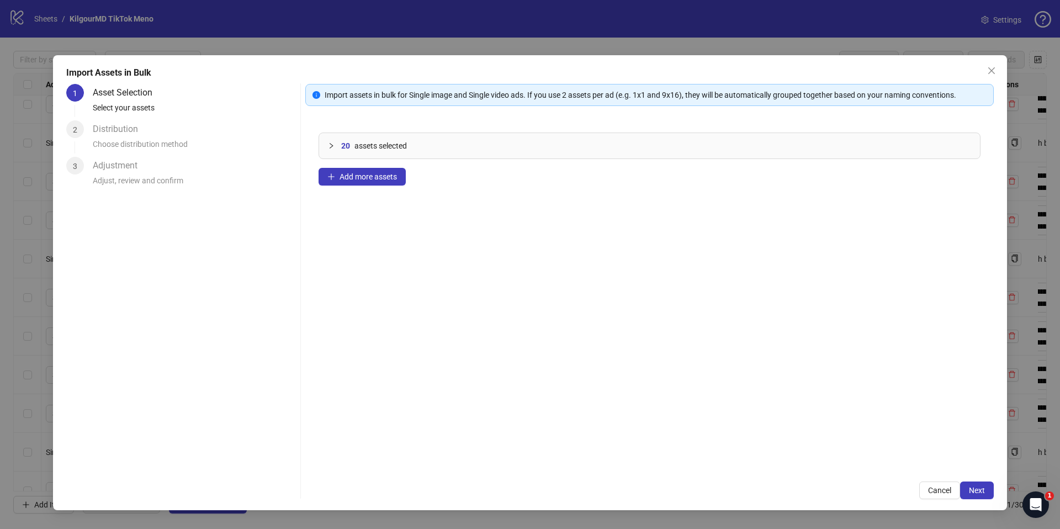
click at [346, 189] on div "20 assets selected Add more assets" at bounding box center [649, 293] width 688 height 349
click at [355, 180] on button "Add more assets" at bounding box center [362, 177] width 87 height 18
click at [344, 172] on span "Add more assets" at bounding box center [367, 176] width 57 height 9
click at [354, 178] on span "Add more assets" at bounding box center [367, 176] width 57 height 9
click at [375, 177] on span "Add more assets" at bounding box center [367, 176] width 57 height 9
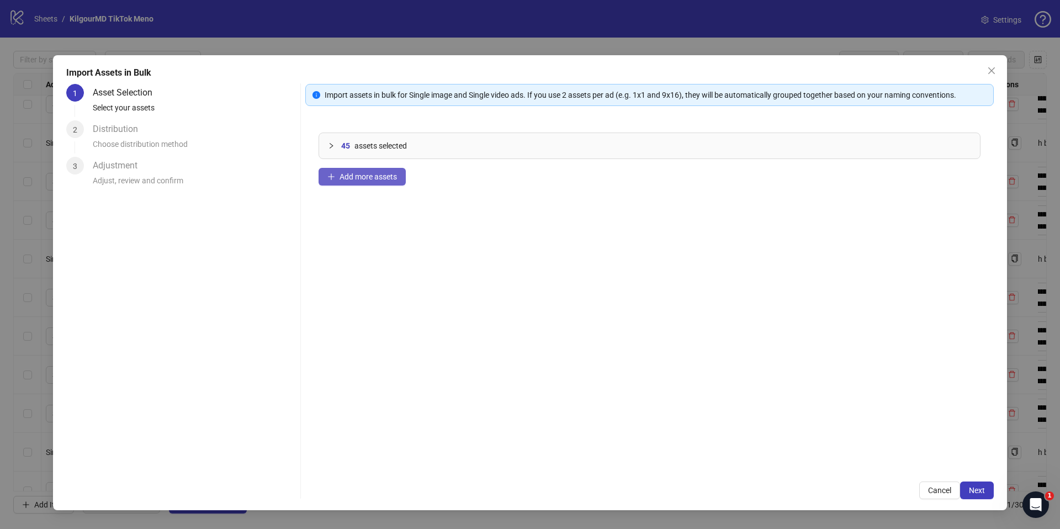
click at [389, 173] on span "Add more assets" at bounding box center [367, 176] width 57 height 9
click at [384, 162] on div "59 assets selected Add more assets" at bounding box center [649, 293] width 688 height 349
click at [371, 181] on span "Add more assets" at bounding box center [367, 176] width 57 height 9
click at [343, 177] on span "Add more assets" at bounding box center [367, 176] width 57 height 9
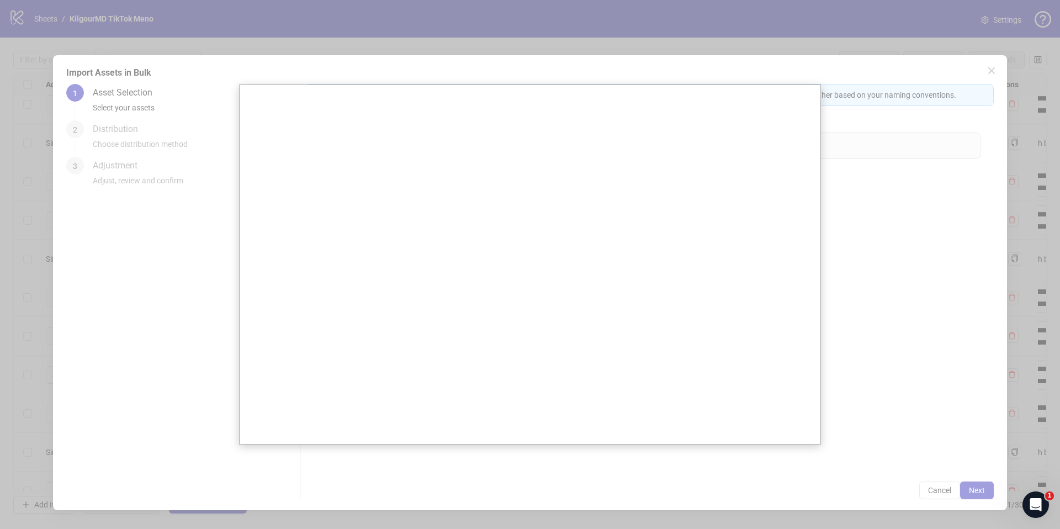
drag, startPoint x: 981, startPoint y: 379, endPoint x: 975, endPoint y: 412, distance: 33.7
click at [981, 379] on div at bounding box center [530, 264] width 1060 height 529
click at [964, 428] on div at bounding box center [530, 264] width 1060 height 529
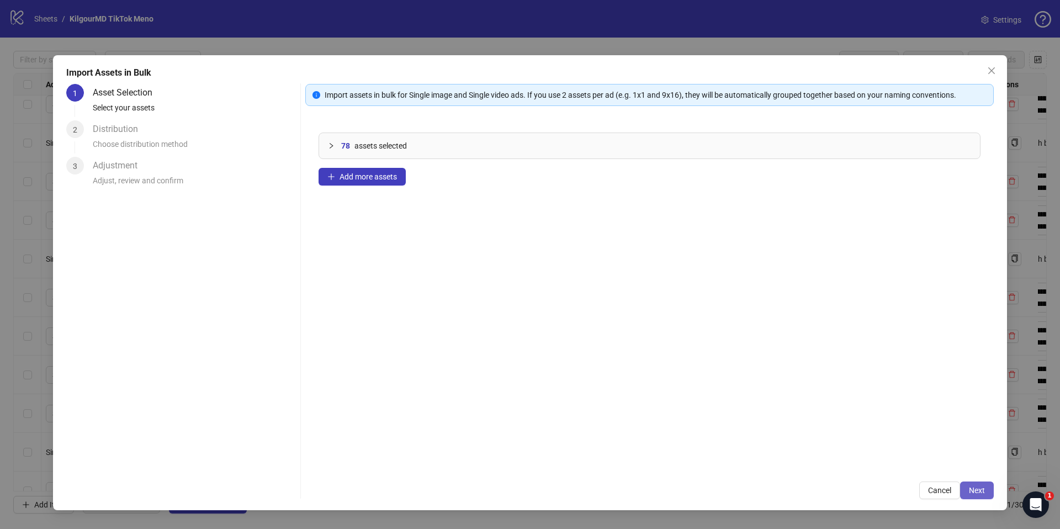
click at [978, 492] on span "Next" at bounding box center [977, 490] width 16 height 9
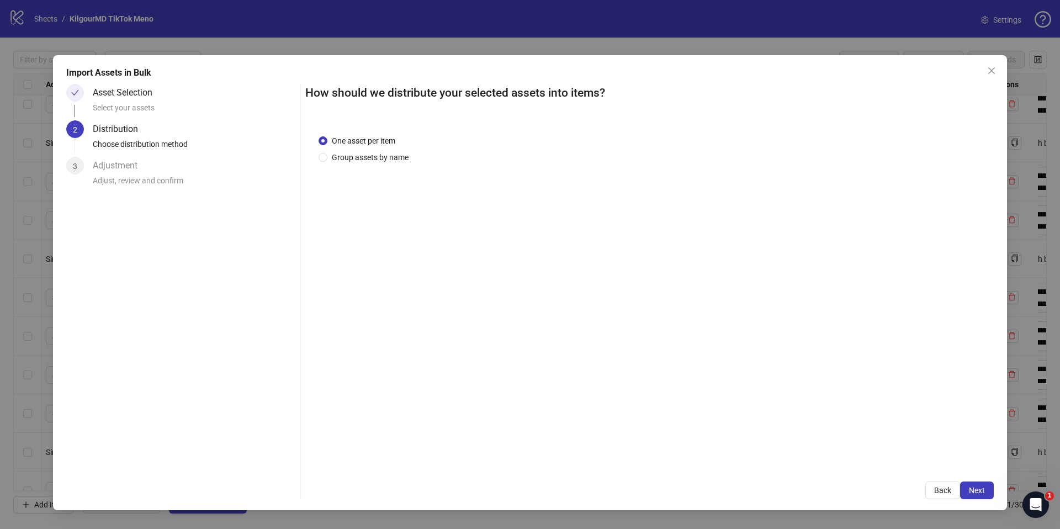
click at [979, 492] on span "Next" at bounding box center [977, 490] width 16 height 9
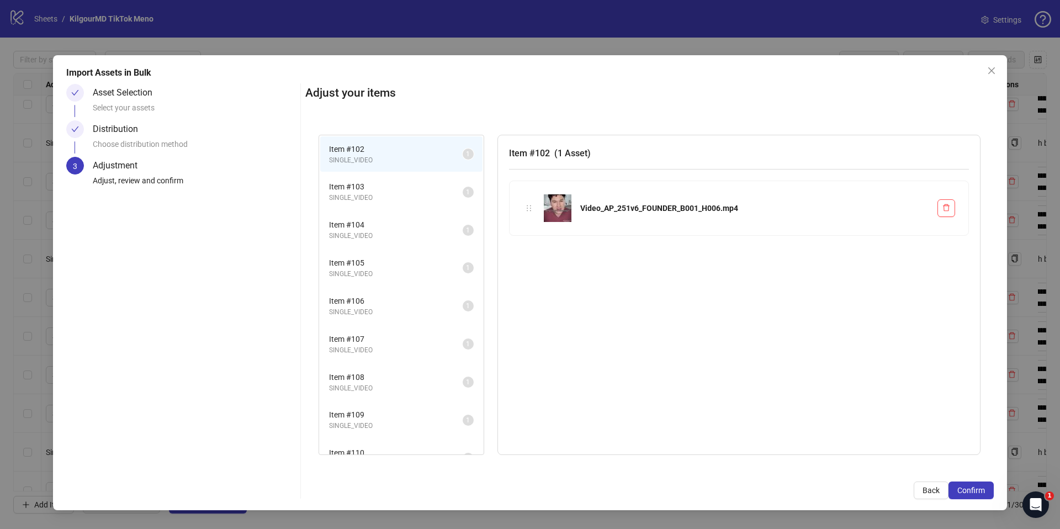
click at [979, 492] on span "Confirm" at bounding box center [971, 490] width 28 height 9
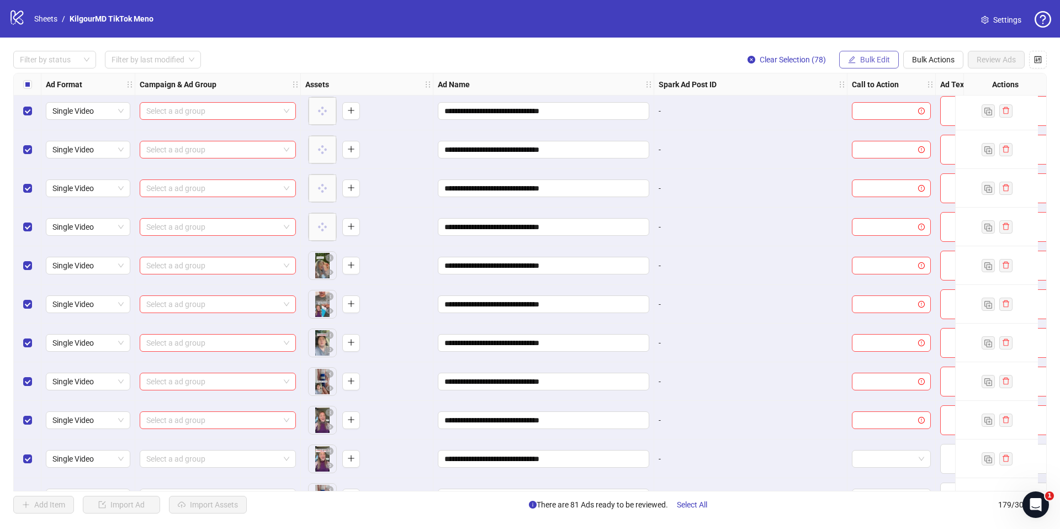
click at [868, 60] on span "Bulk Edit" at bounding box center [875, 59] width 30 height 9
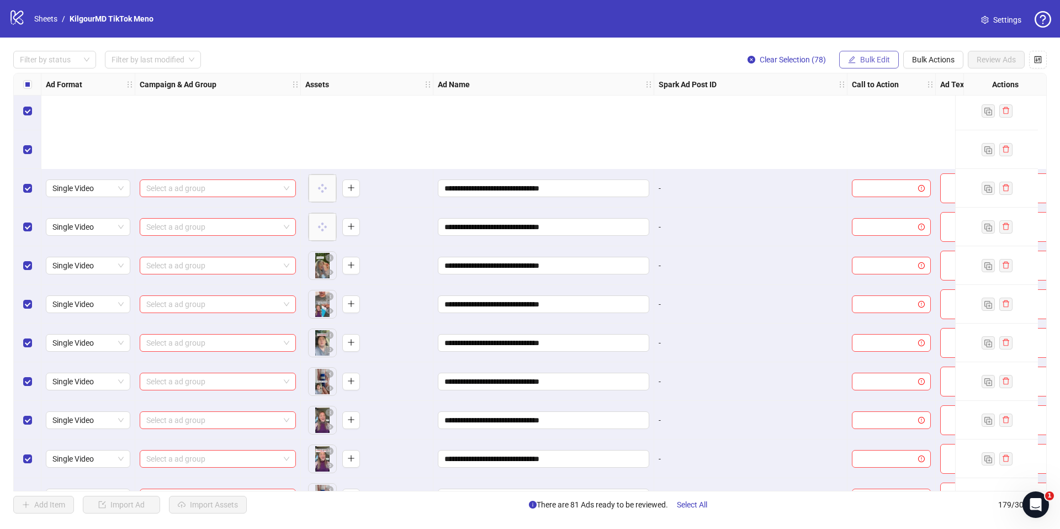
scroll to position [6526, 0]
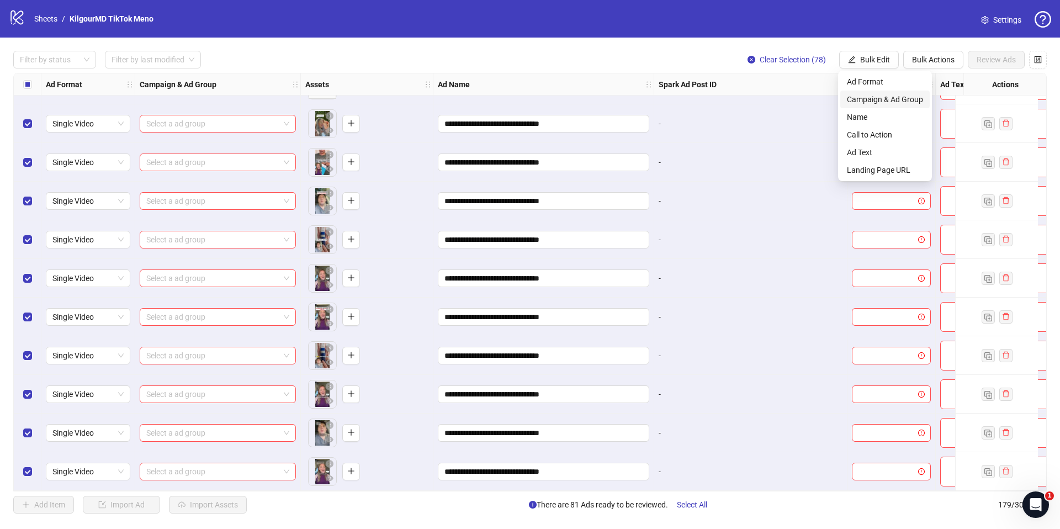
click at [883, 100] on span "Campaign & Ad Group" at bounding box center [885, 99] width 76 height 12
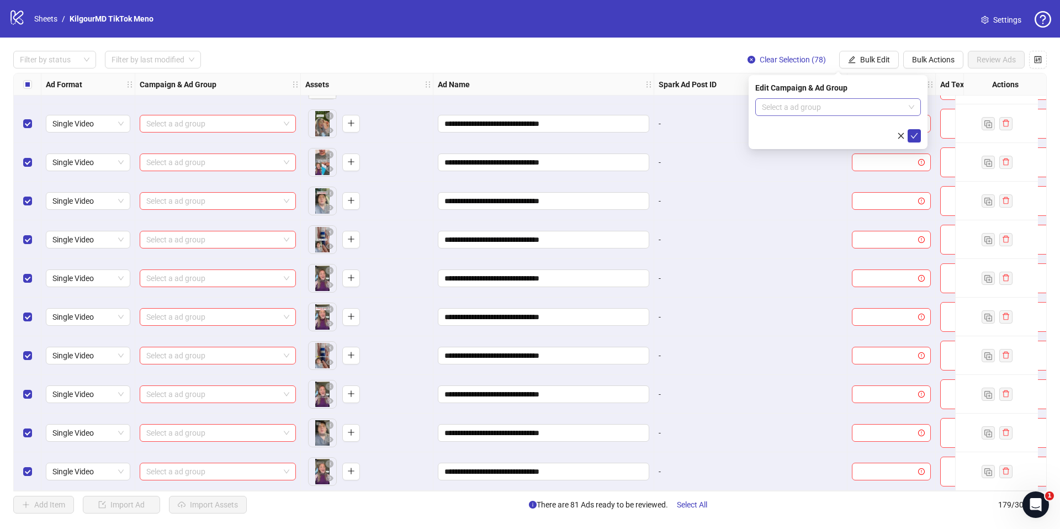
click at [842, 104] on input "search" at bounding box center [833, 107] width 142 height 17
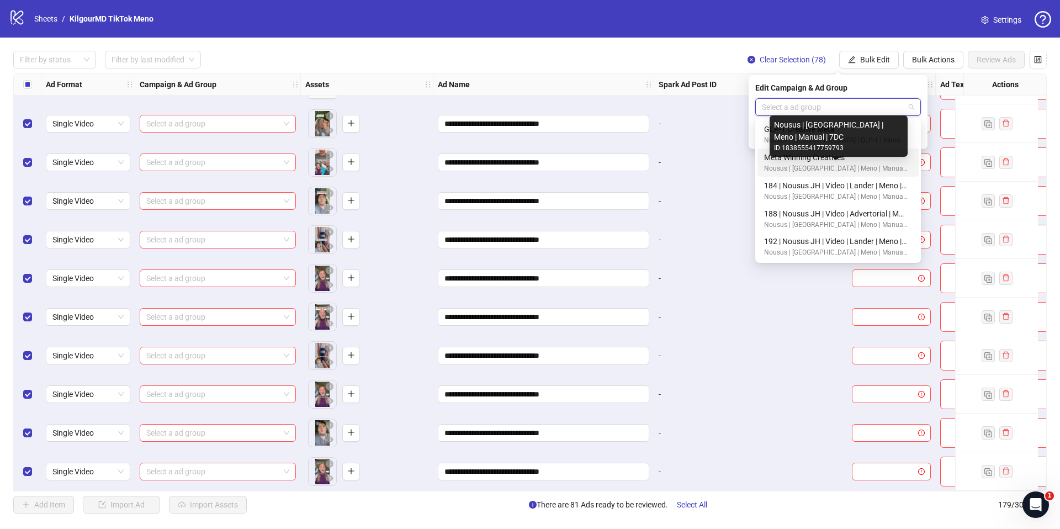
click at [821, 164] on div "Nousus | USA | Meno | Manual | 7DC" at bounding box center [836, 168] width 144 height 10
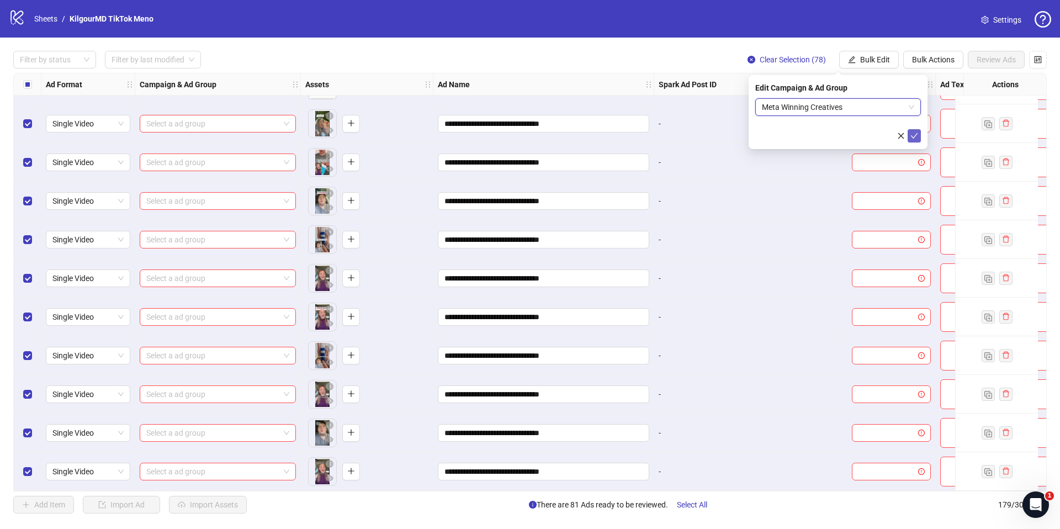
click at [917, 137] on icon "check" at bounding box center [914, 136] width 8 height 8
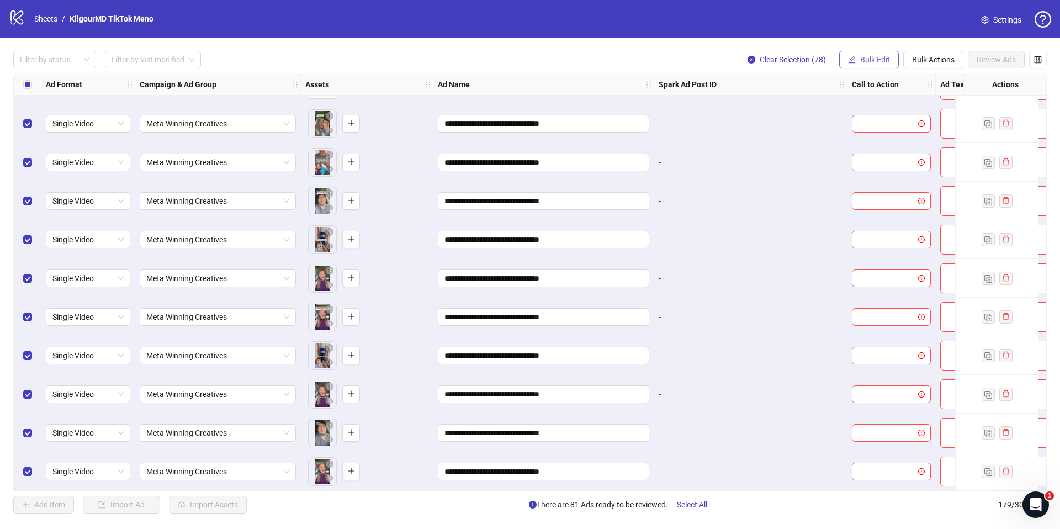
click at [873, 60] on span "Bulk Edit" at bounding box center [875, 59] width 30 height 9
click at [873, 139] on span "Call to Action" at bounding box center [885, 135] width 76 height 12
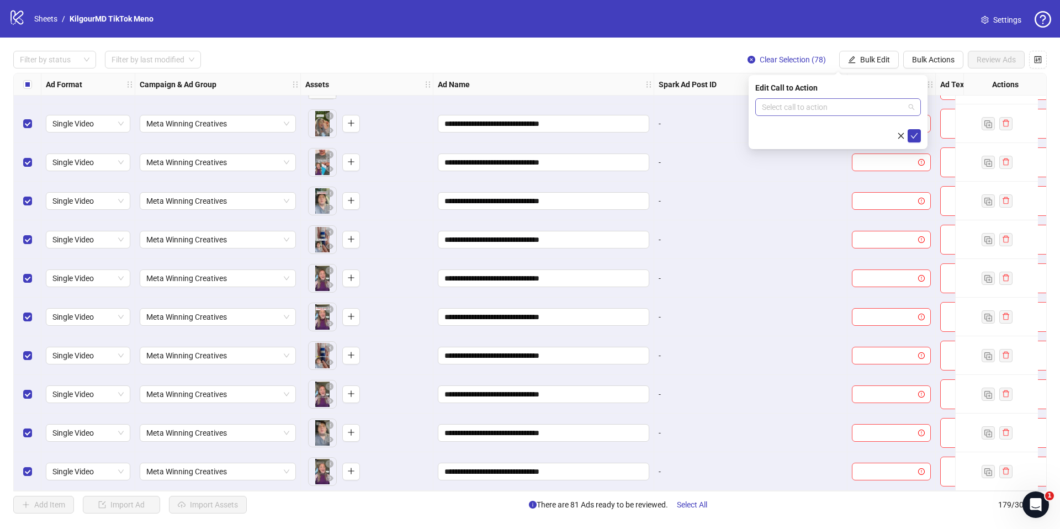
click at [813, 115] on div "Select call to action" at bounding box center [838, 107] width 166 height 18
type input "***"
click at [815, 128] on div "Learn more" at bounding box center [838, 129] width 148 height 12
click at [911, 135] on icon "check" at bounding box center [914, 136] width 7 height 6
click at [875, 54] on button "Bulk Edit" at bounding box center [869, 60] width 60 height 18
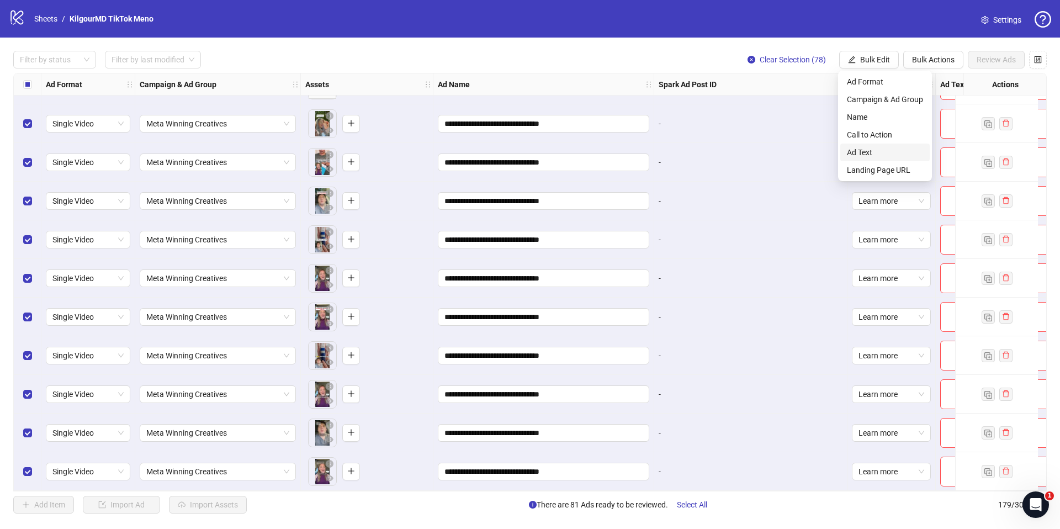
click at [873, 152] on span "Ad Text" at bounding box center [885, 152] width 76 height 12
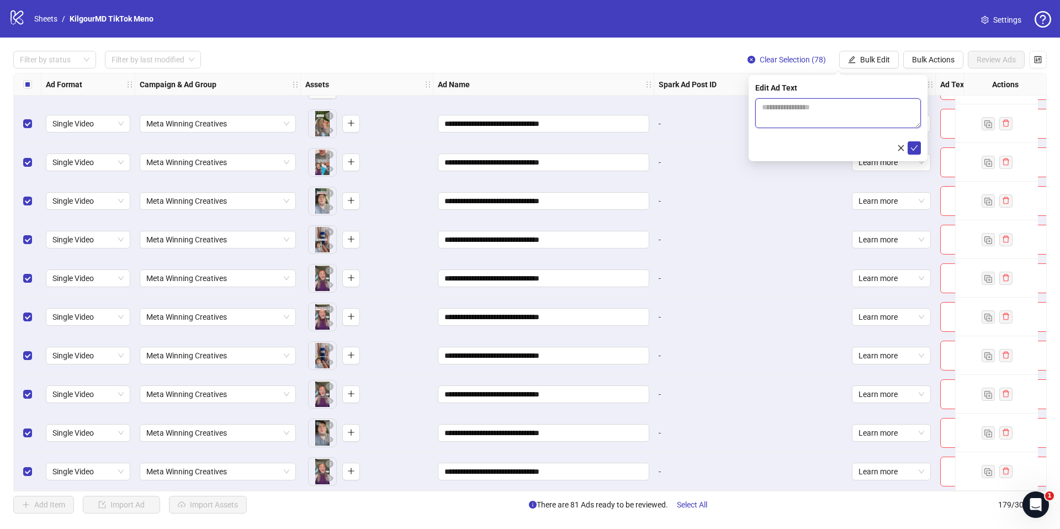
click at [870, 114] on textarea at bounding box center [838, 113] width 166 height 30
paste textarea "**********"
type textarea "**********"
drag, startPoint x: 915, startPoint y: 146, endPoint x: 911, endPoint y: 141, distance: 7.1
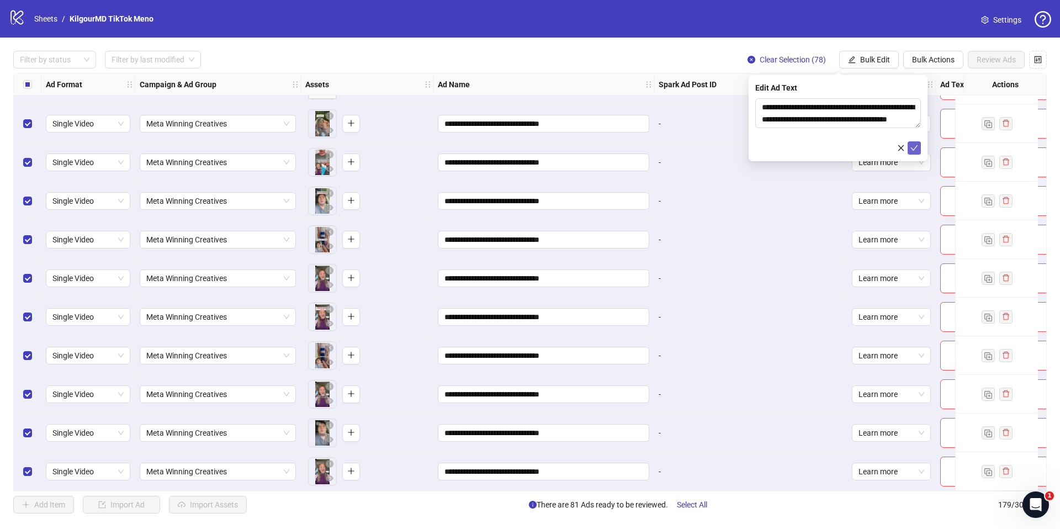
click at [916, 146] on icon "check" at bounding box center [914, 148] width 7 height 6
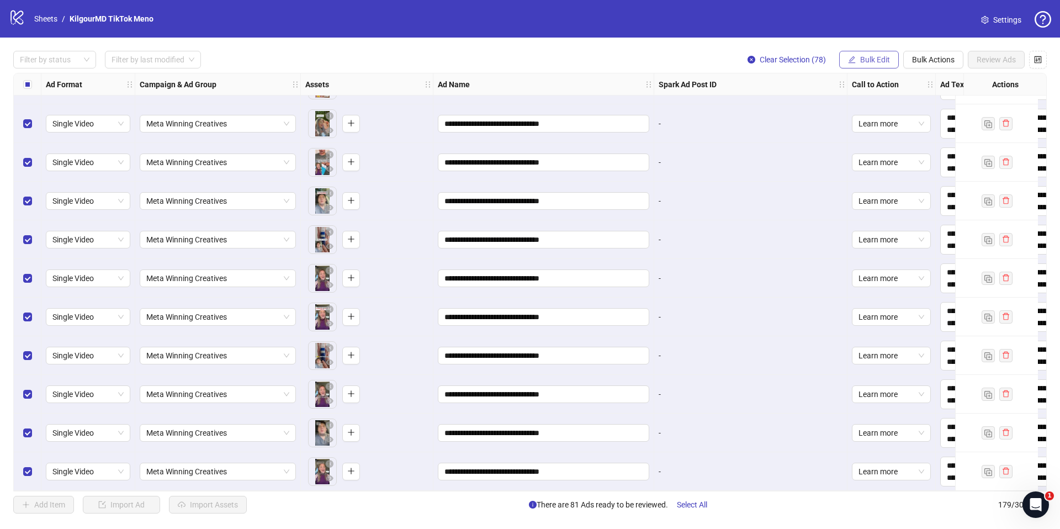
click at [882, 52] on button "Bulk Edit" at bounding box center [869, 60] width 60 height 18
click at [878, 169] on span "Landing Page URL" at bounding box center [885, 170] width 76 height 12
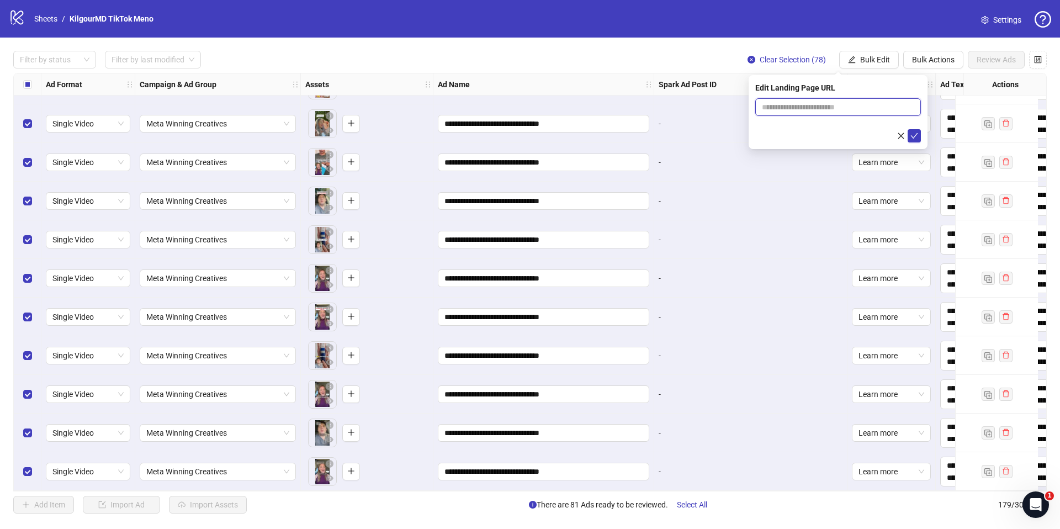
click at [786, 108] on input "text" at bounding box center [838, 107] width 166 height 18
paste input "**********"
type input "**********"
click at [893, 131] on div at bounding box center [838, 135] width 166 height 13
click at [914, 134] on icon "check" at bounding box center [914, 136] width 8 height 8
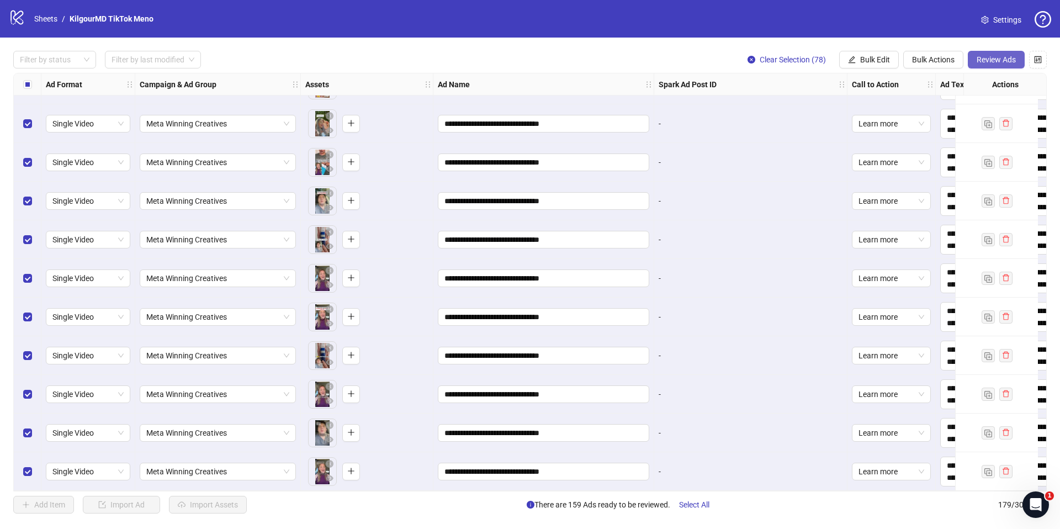
click at [1007, 57] on span "Review Ads" at bounding box center [996, 59] width 39 height 9
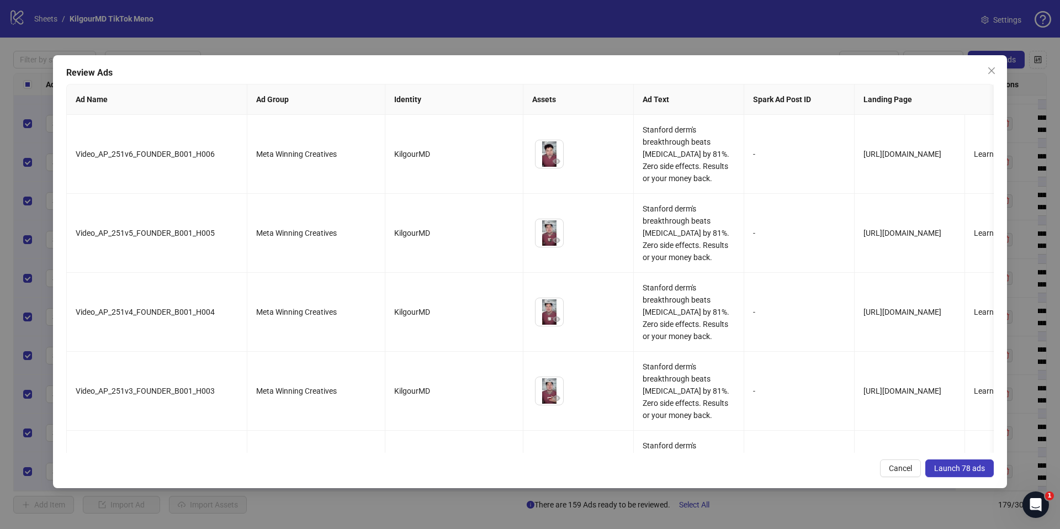
drag, startPoint x: 964, startPoint y: 469, endPoint x: 942, endPoint y: 391, distance: 80.4
click at [964, 469] on span "Launch 78 ads" at bounding box center [959, 468] width 51 height 9
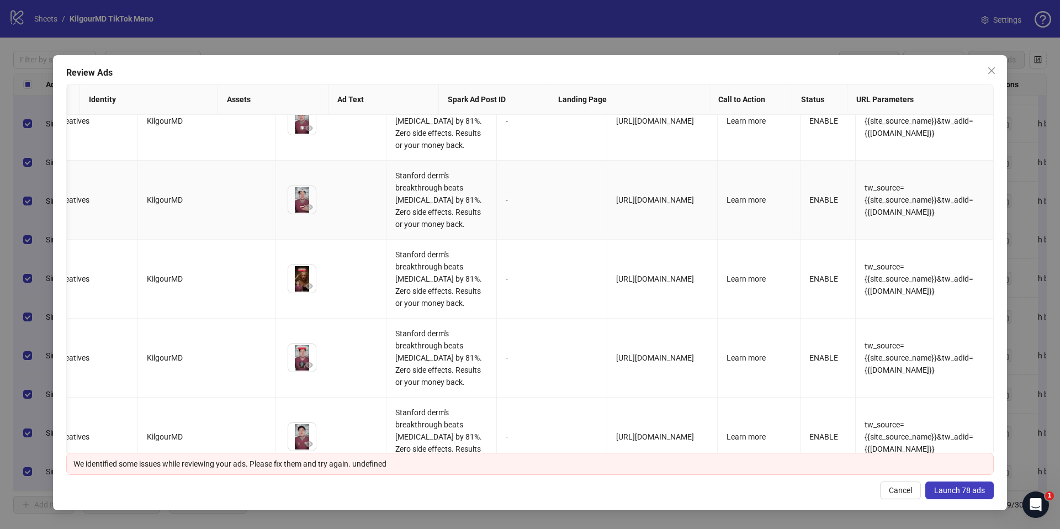
scroll to position [0, 305]
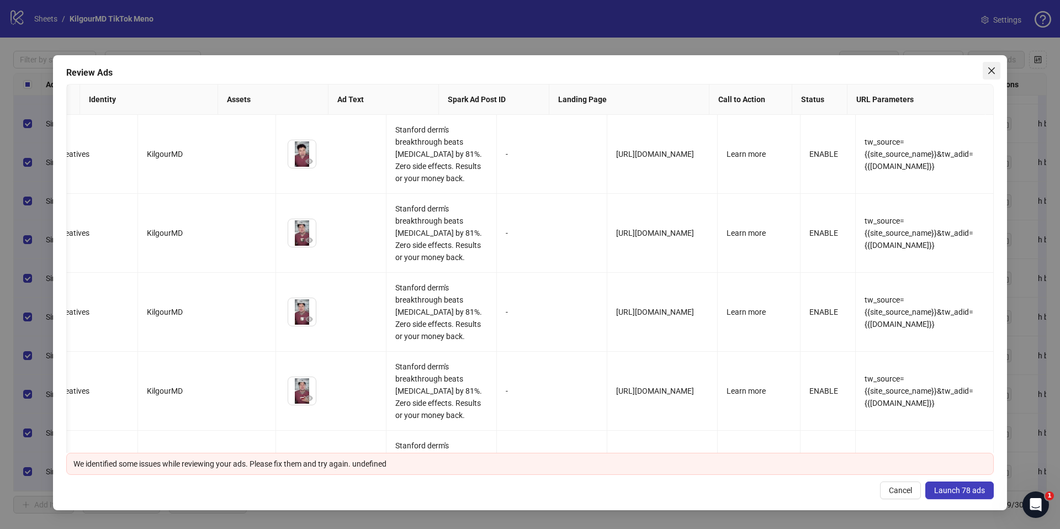
click at [994, 71] on icon "close" at bounding box center [991, 70] width 9 height 9
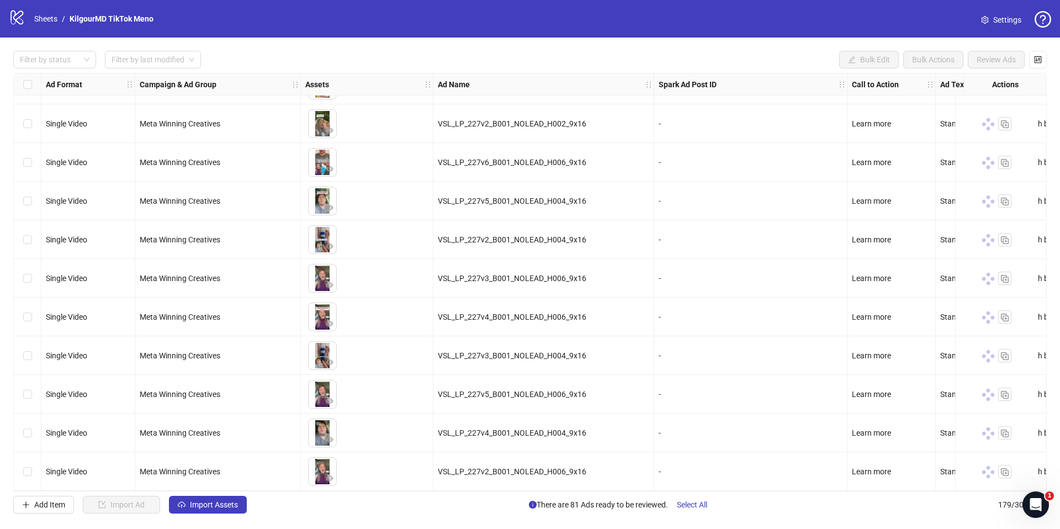
click at [979, 21] on link "Settings" at bounding box center [1001, 20] width 58 height 18
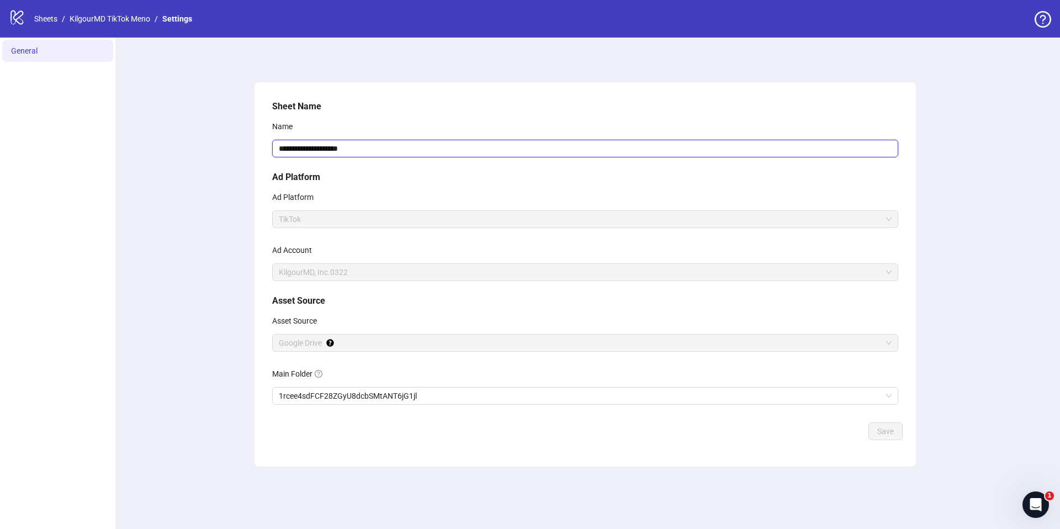
click at [310, 152] on input "**********" at bounding box center [585, 149] width 626 height 18
click at [121, 21] on link "KilgourMD TikTok Meno" at bounding box center [109, 19] width 85 height 12
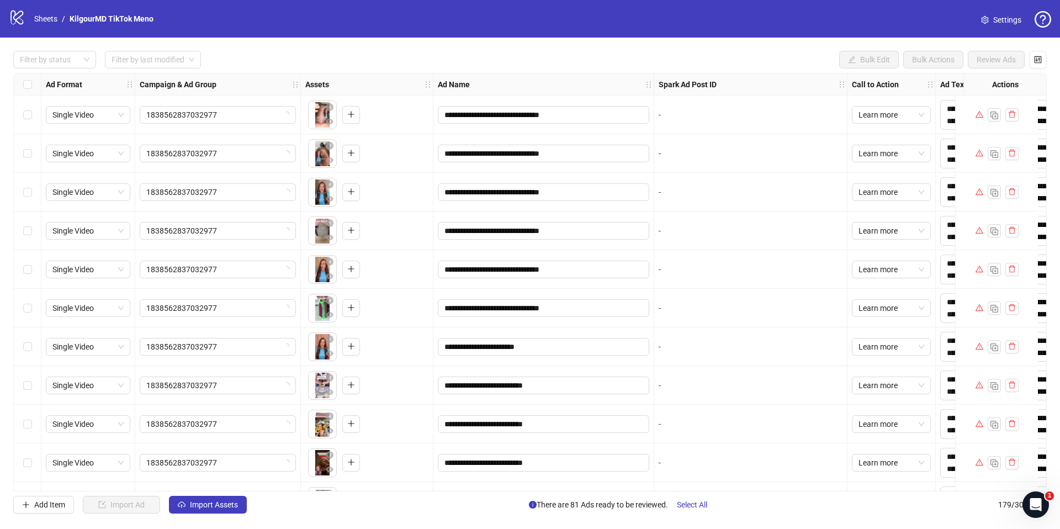
click at [980, 461] on icon "warning" at bounding box center [979, 462] width 8 height 8
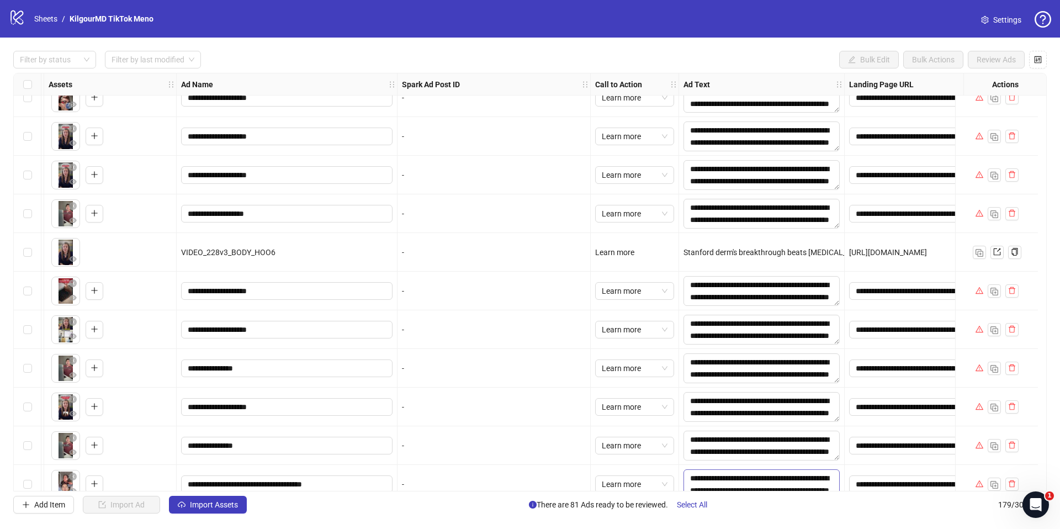
scroll to position [24, 0]
click at [699, 506] on span "Select All" at bounding box center [692, 504] width 30 height 9
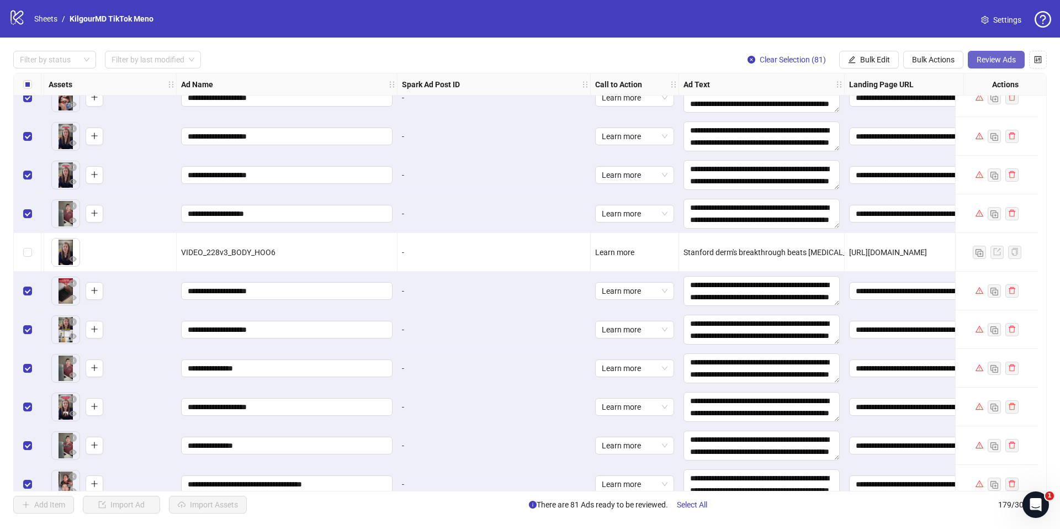
click at [993, 66] on button "Review Ads" at bounding box center [996, 60] width 57 height 18
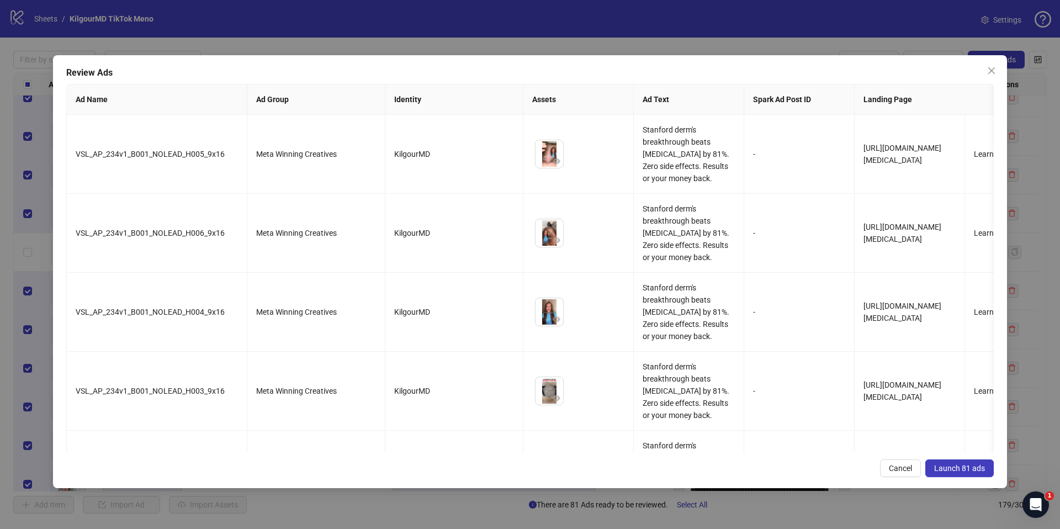
click at [946, 456] on div "Review Ads Ad Name Ad Group Identity Assets Ad Text Spark Ad Post ID Landing Pa…" at bounding box center [530, 271] width 954 height 433
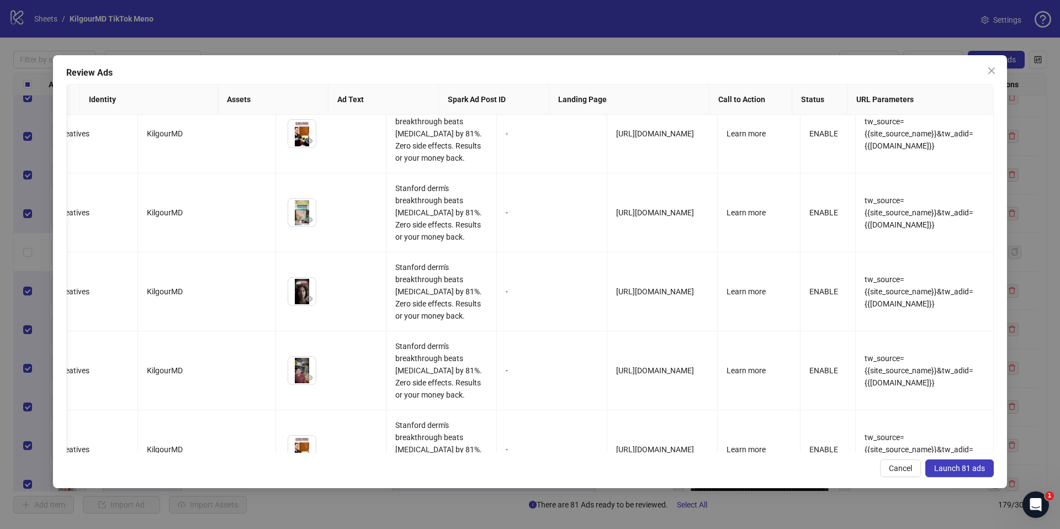
scroll to position [4717, 305]
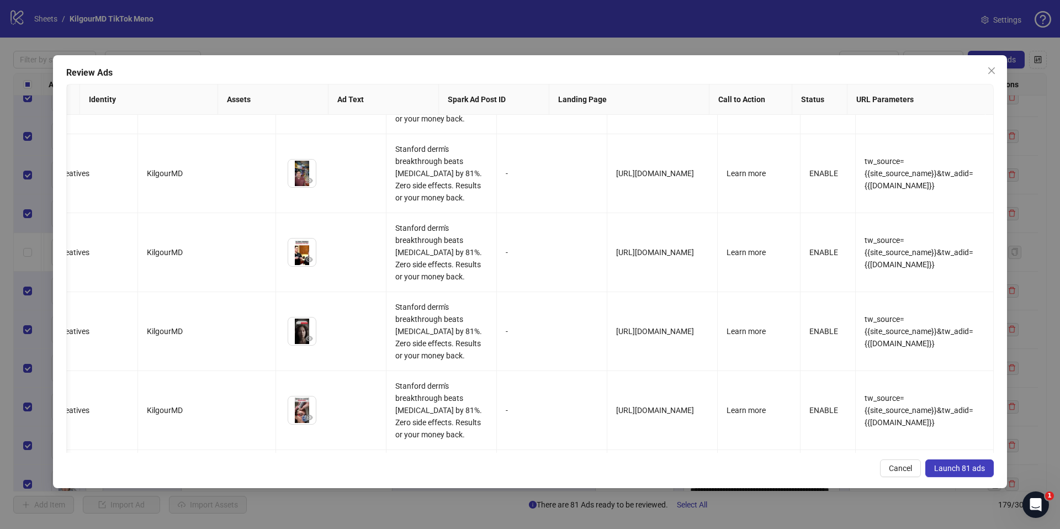
click at [981, 474] on button "Launch 81 ads" at bounding box center [959, 468] width 68 height 18
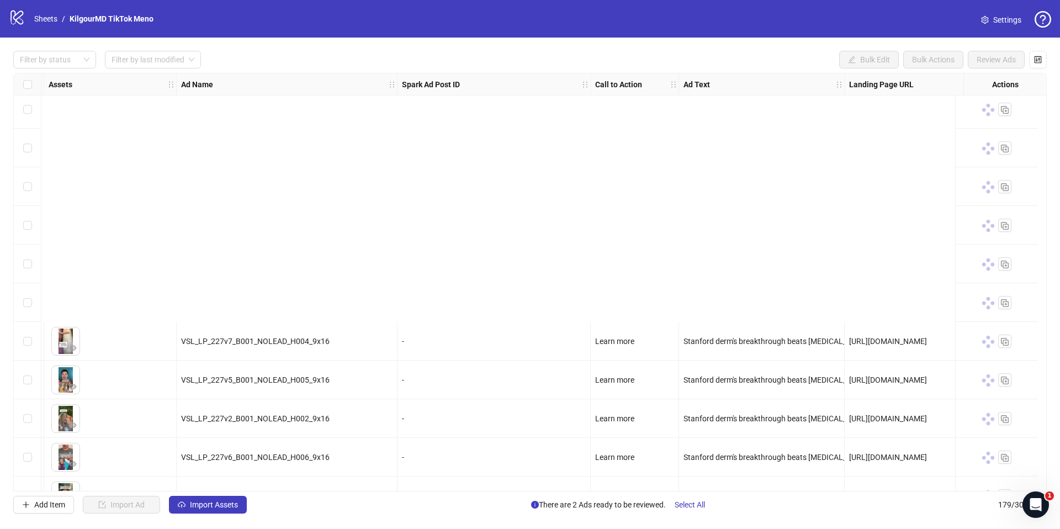
scroll to position [6526, 257]
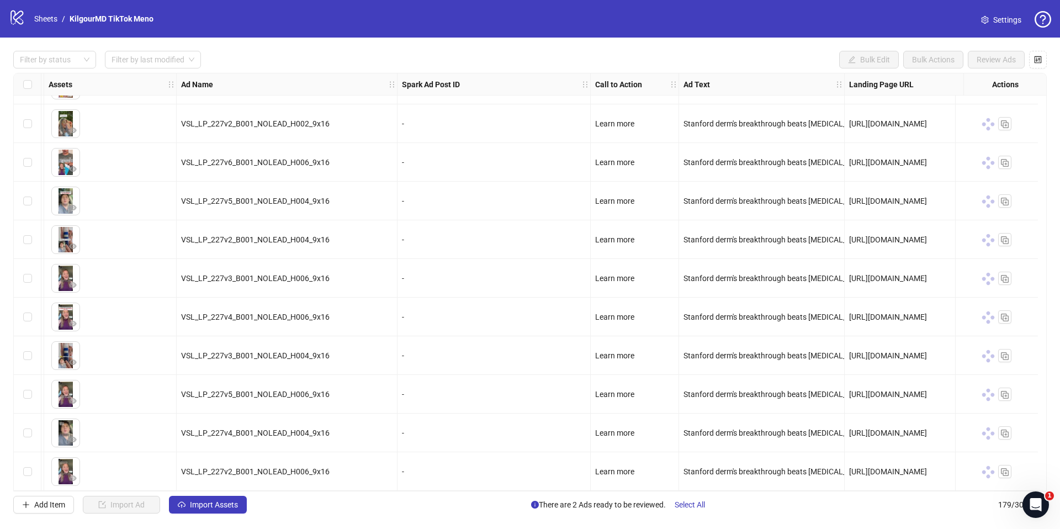
drag, startPoint x: 556, startPoint y: 493, endPoint x: 556, endPoint y: 396, distance: 97.2
click at [650, 494] on div "Filter by status Filter by last modified Bulk Edit Bulk Actions Review Ads Ad F…" at bounding box center [530, 282] width 1060 height 489
click at [1019, 506] on span "179 / 300 items" at bounding box center [1022, 504] width 49 height 12
click at [1025, 501] on div "Open Intercom Messenger" at bounding box center [1034, 503] width 36 height 36
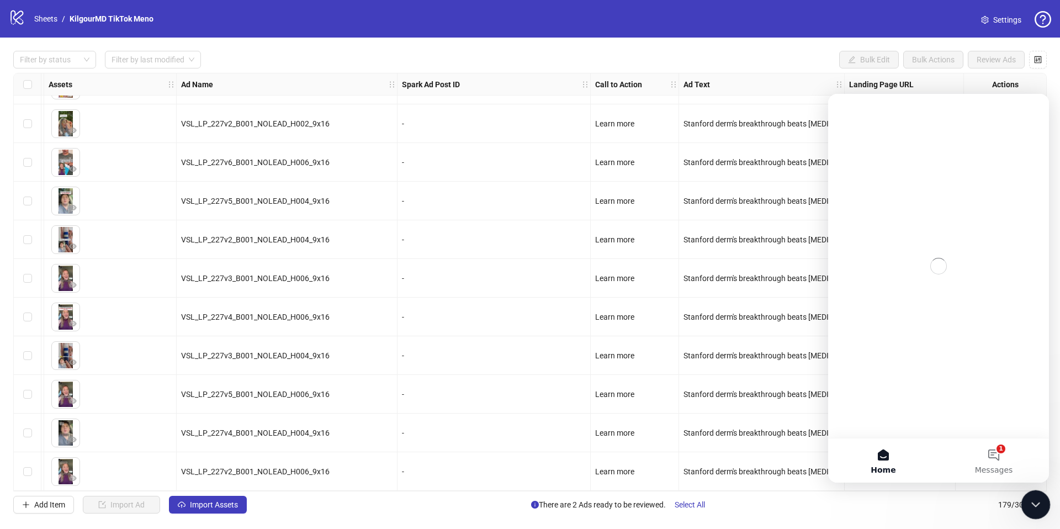
scroll to position [0, 0]
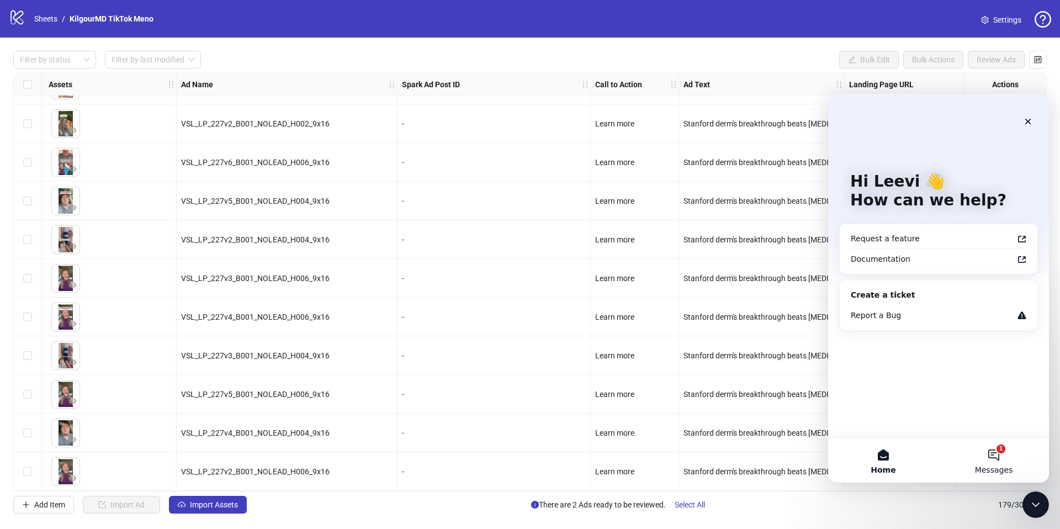
click at [999, 452] on button "1 Messages" at bounding box center [993, 460] width 110 height 44
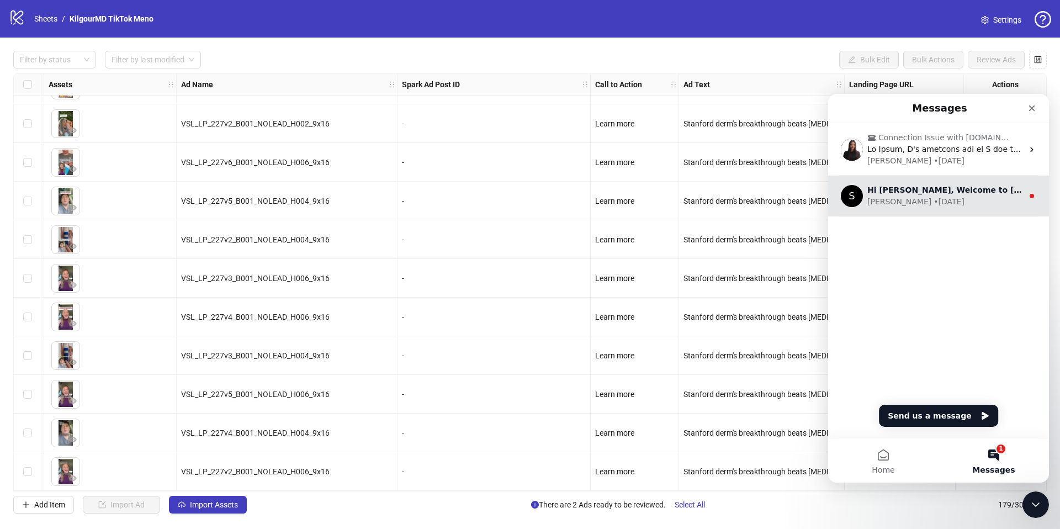
click at [886, 202] on div "Simon" at bounding box center [899, 202] width 64 height 12
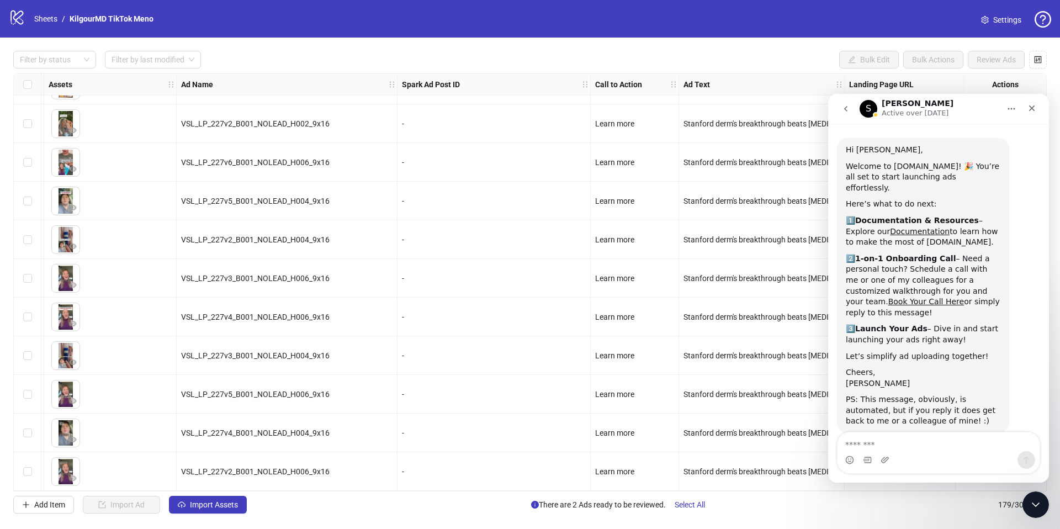
scroll to position [33, 0]
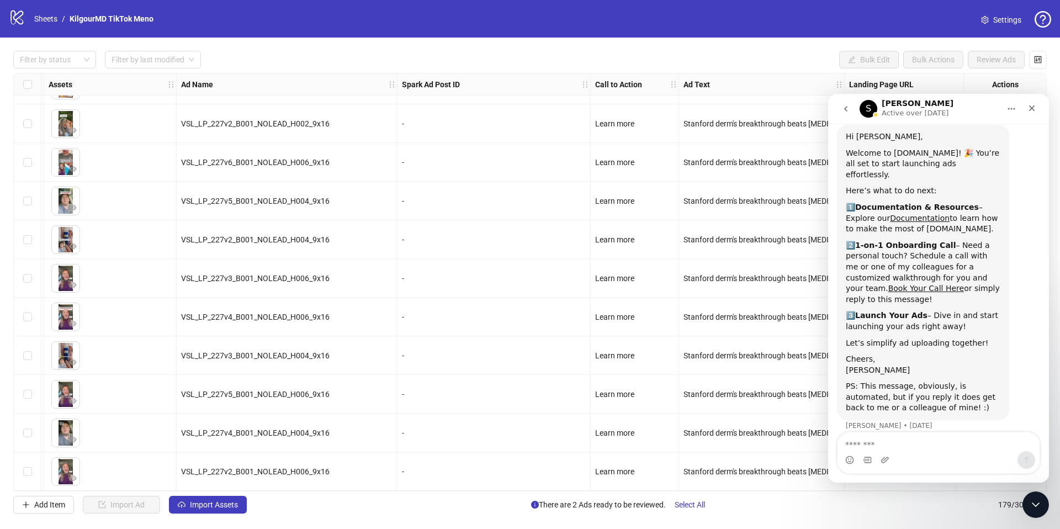
click at [848, 112] on icon "go back" at bounding box center [845, 108] width 9 height 9
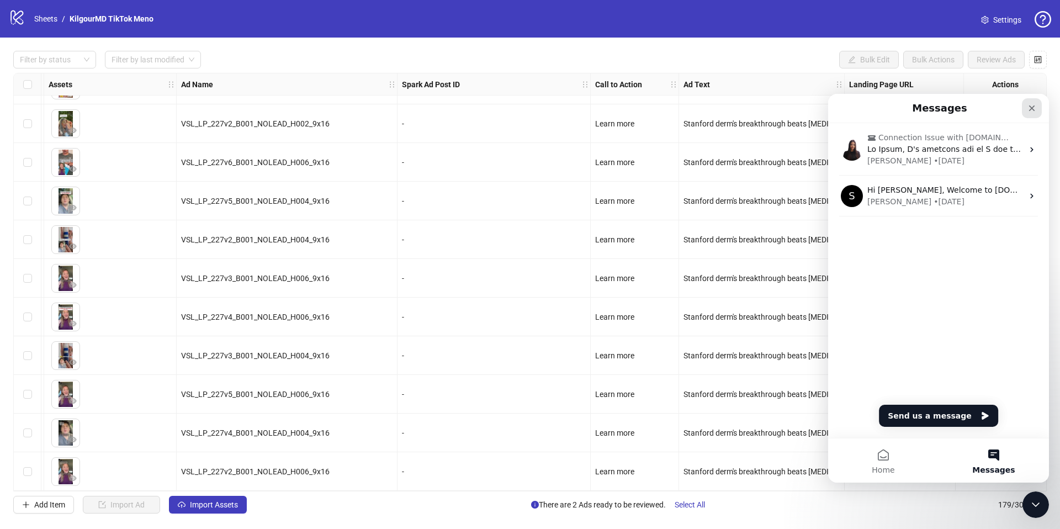
click at [1033, 112] on icon "Close" at bounding box center [1031, 108] width 9 height 9
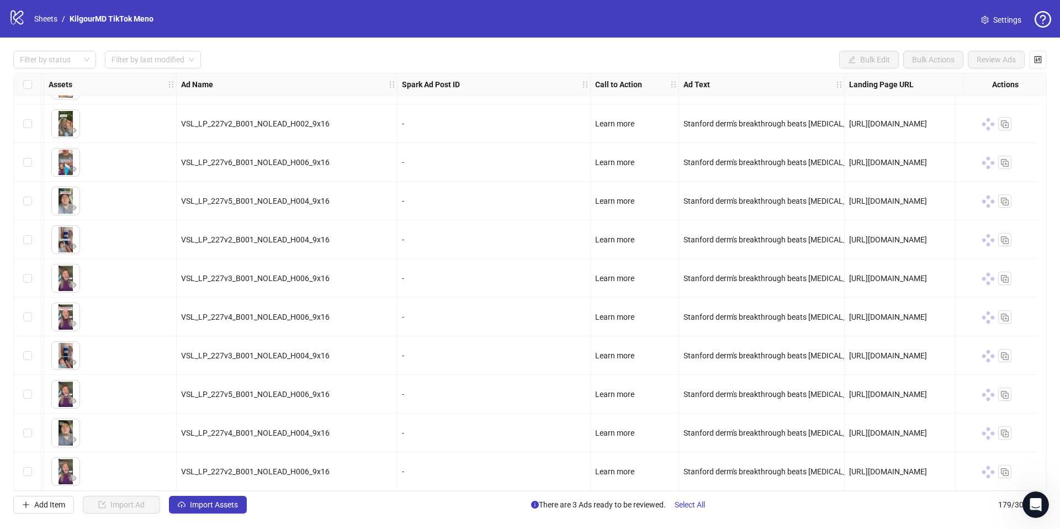
click at [937, 489] on div "Ad Format Campaign & Ad Group Assets Ad Name Spark Ad Post ID Call to Action Ad…" at bounding box center [529, 282] width 1033 height 418
drag, startPoint x: 951, startPoint y: 486, endPoint x: 1020, endPoint y: 489, distance: 69.6
click at [1026, 489] on div "Ad Format Campaign & Ad Group Assets Ad Name Spark Ad Post ID Call to Action Ad…" at bounding box center [529, 282] width 1033 height 418
drag, startPoint x: 820, startPoint y: 492, endPoint x: 22, endPoint y: 3, distance: 936.9
click at [1055, 494] on div "Filter by status Filter by last modified Bulk Edit Bulk Actions Review Ads Ad F…" at bounding box center [530, 282] width 1060 height 489
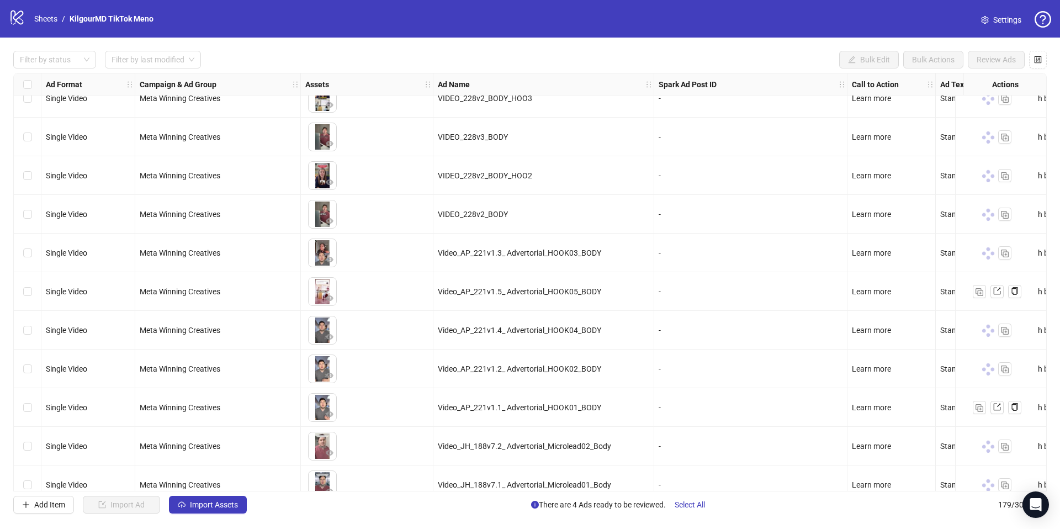
scroll to position [4113, 0]
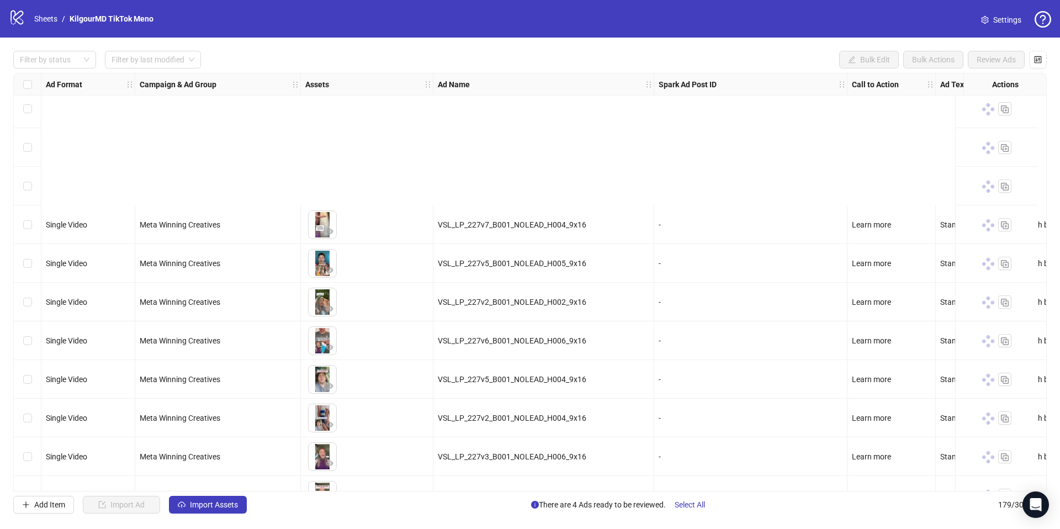
scroll to position [6526, 0]
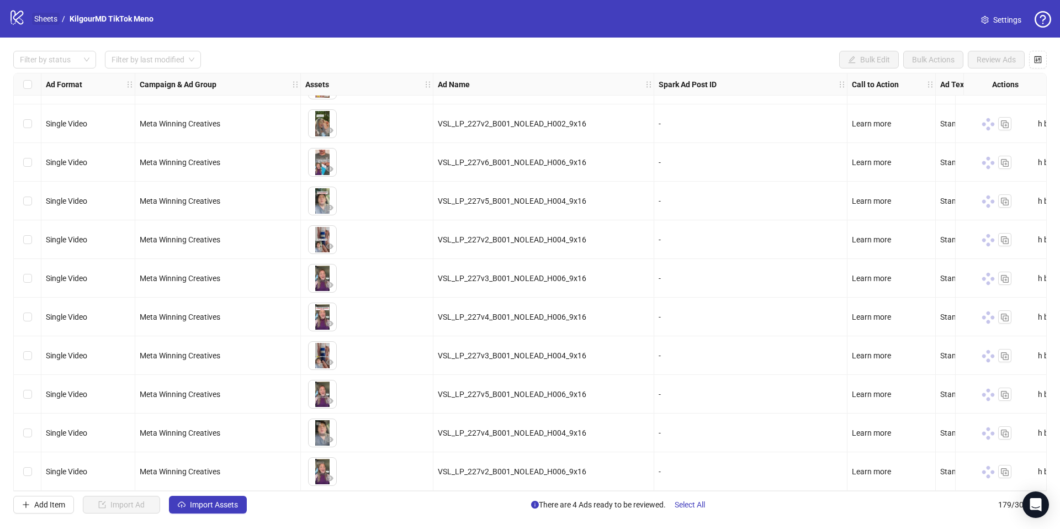
click at [51, 24] on link "Sheets" at bounding box center [46, 19] width 28 height 12
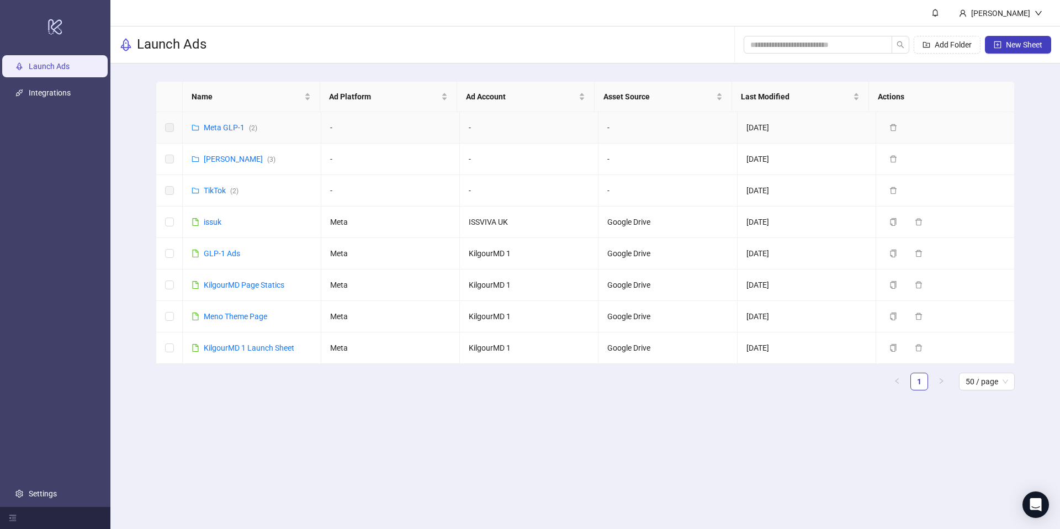
click at [232, 122] on div "Meta GLP-1 ( 2 )" at bounding box center [231, 127] width 54 height 12
click at [230, 126] on link "Meta GLP-1 ( 2 )" at bounding box center [231, 127] width 54 height 9
click at [227, 189] on link "TikTok ( 2 )" at bounding box center [221, 190] width 35 height 9
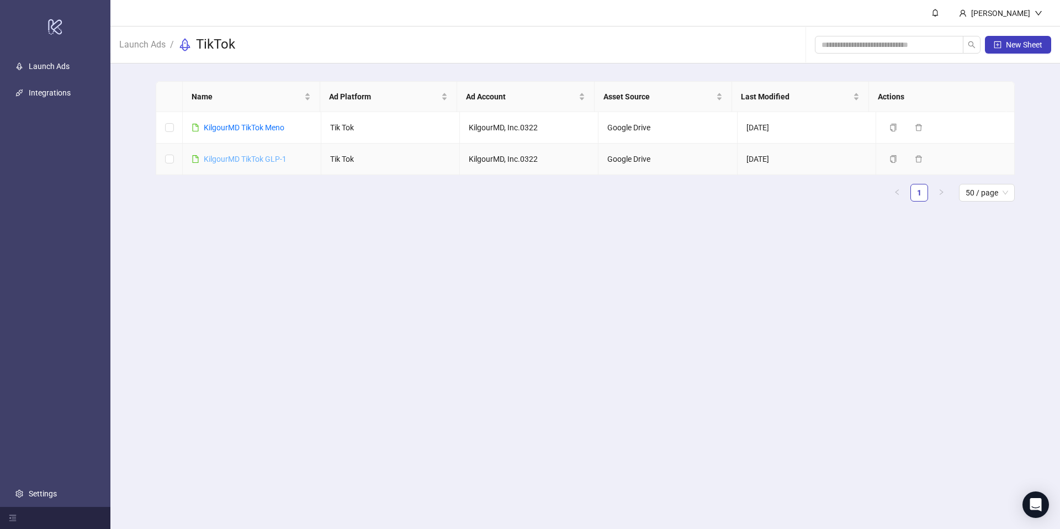
click at [230, 160] on link "KilgourMD TikTok GLP-1" at bounding box center [245, 159] width 83 height 9
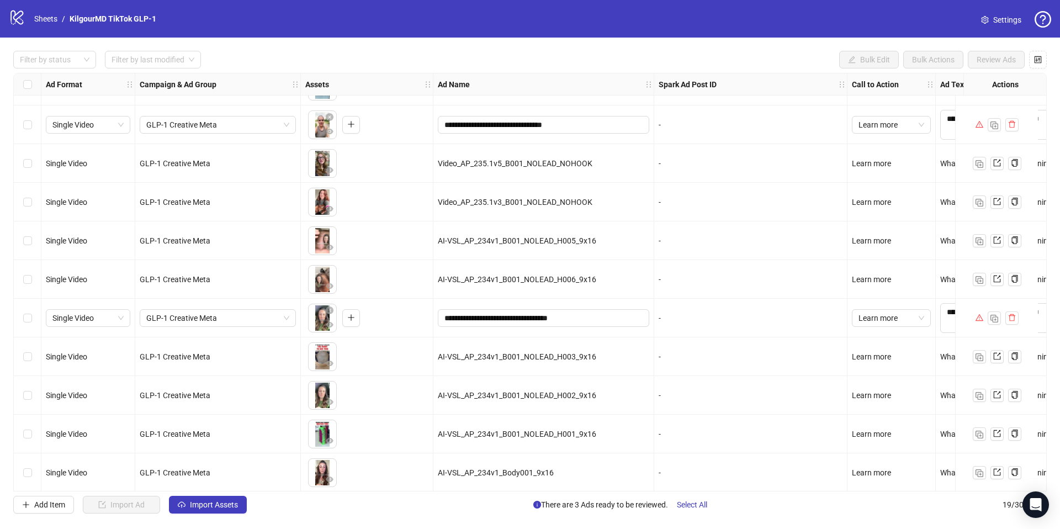
scroll to position [343, 0]
click at [224, 505] on span "Import Assets" at bounding box center [214, 504] width 48 height 9
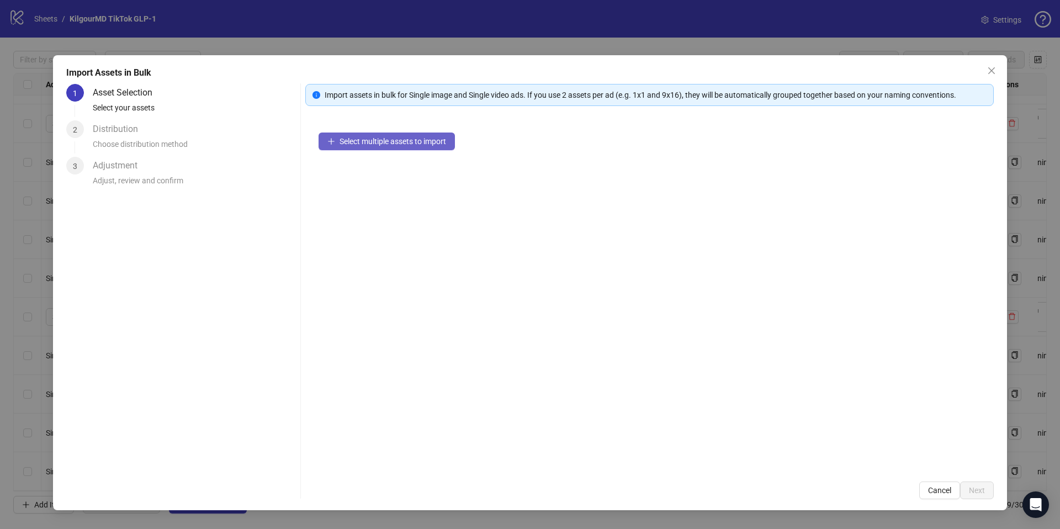
click at [407, 137] on span "Select multiple assets to import" at bounding box center [392, 141] width 107 height 9
